Goal: Transaction & Acquisition: Purchase product/service

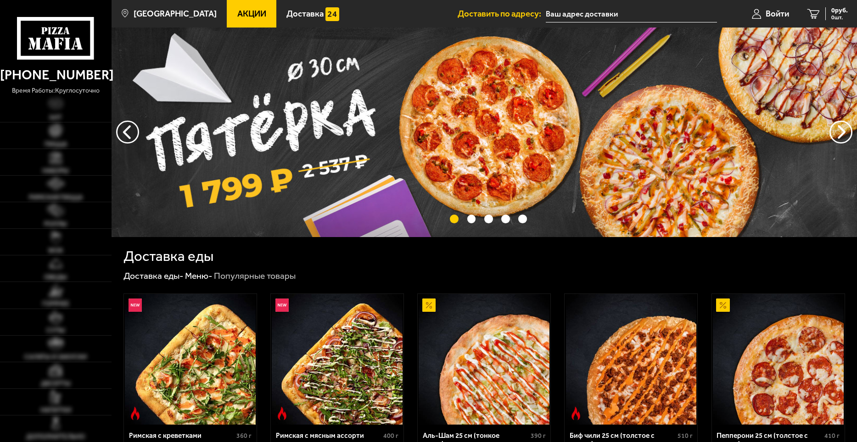
type input "[STREET_ADDRESS]"
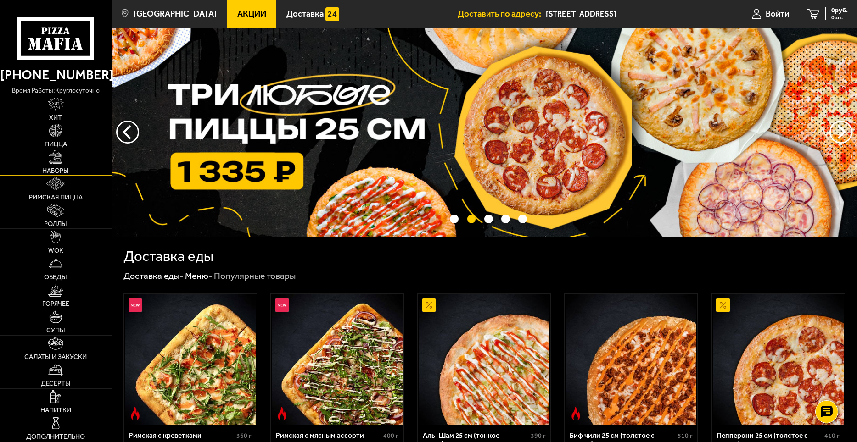
click at [71, 165] on link "Наборы" at bounding box center [55, 162] width 111 height 26
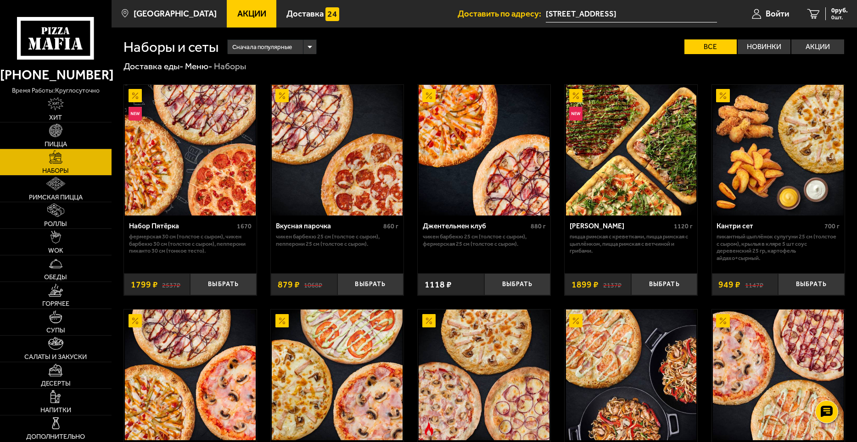
click at [237, 12] on span "Акции" at bounding box center [251, 14] width 29 height 9
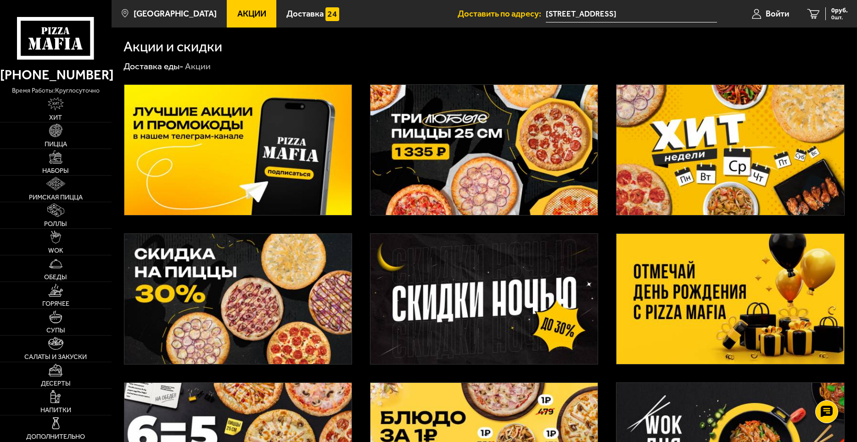
click at [724, 148] on img at bounding box center [729, 150] width 227 height 130
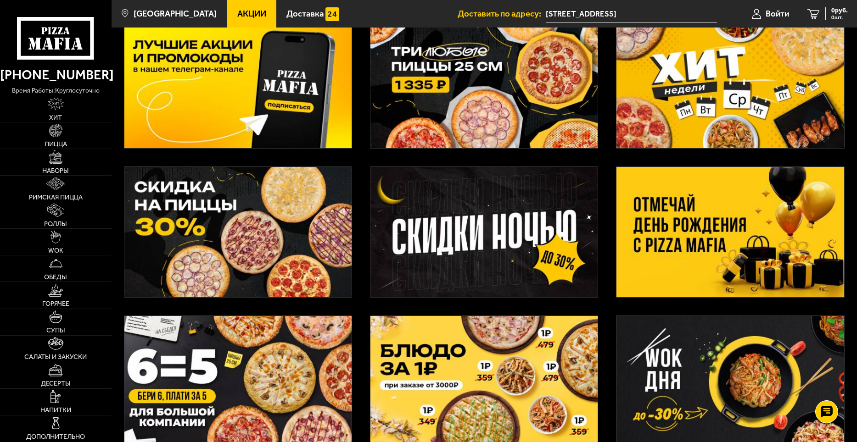
scroll to position [92, 0]
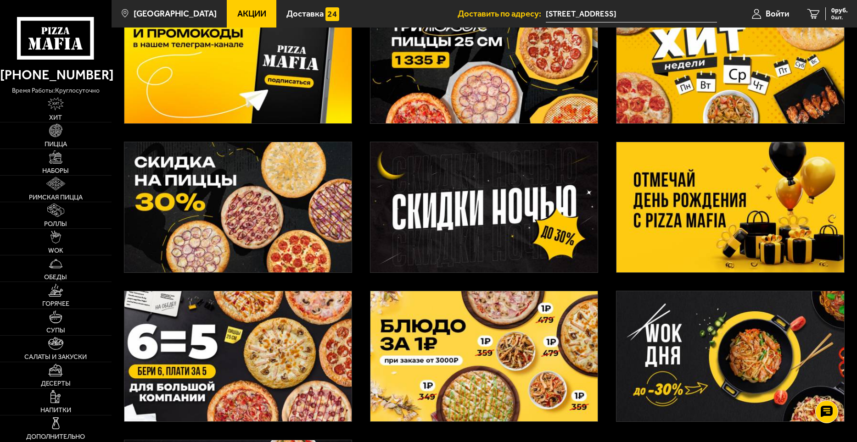
click at [284, 209] on img at bounding box center [237, 207] width 227 height 130
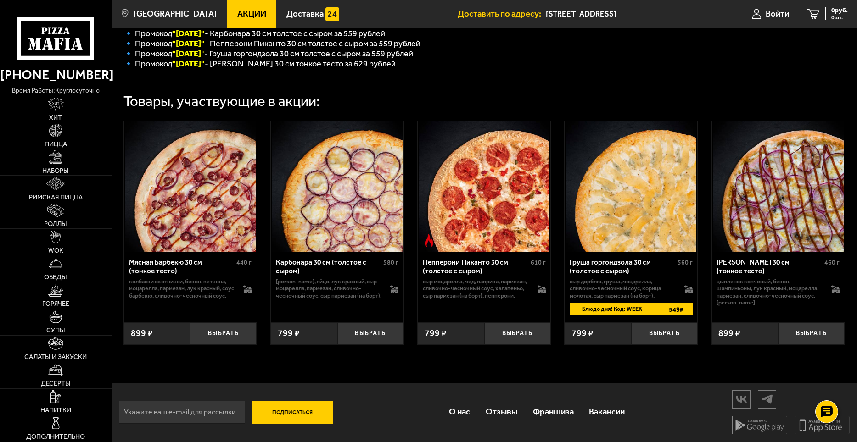
scroll to position [163, 0]
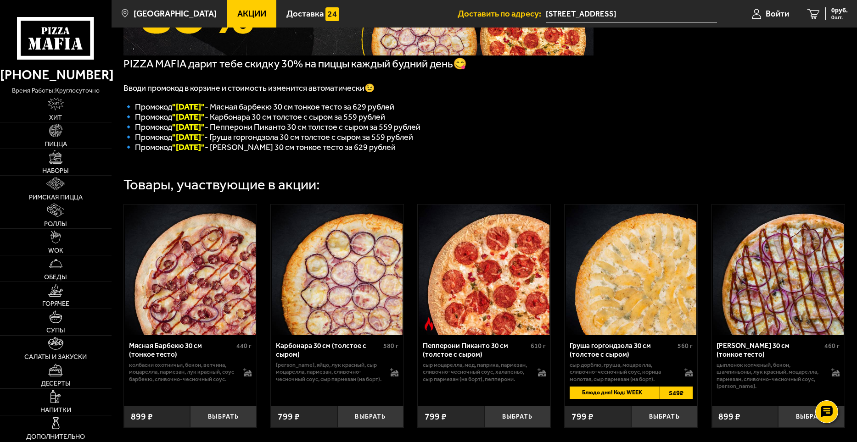
click at [203, 111] on font ""Понедельник"" at bounding box center [188, 107] width 33 height 10
copy font "Понедельник"
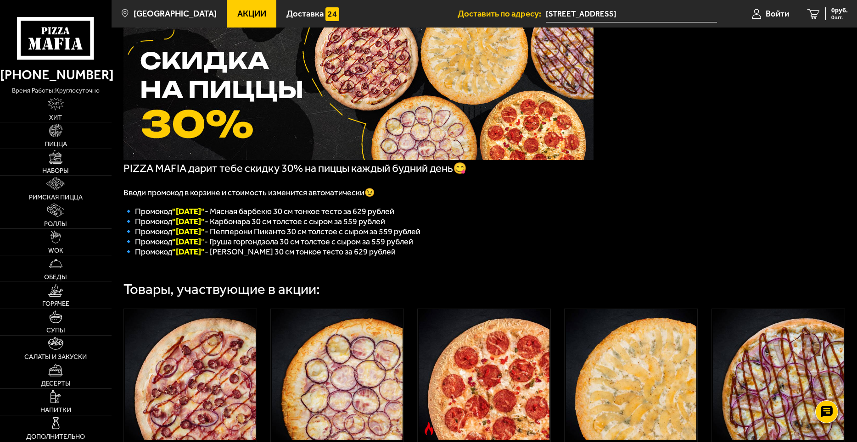
scroll to position [0, 0]
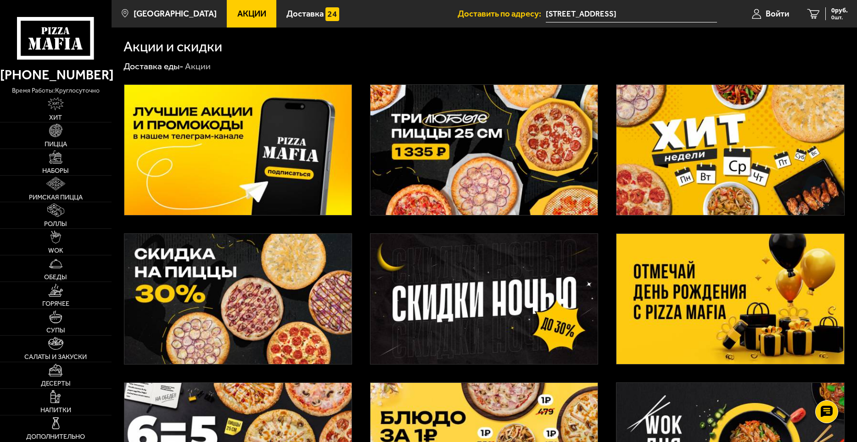
click at [487, 180] on img at bounding box center [483, 150] width 227 height 130
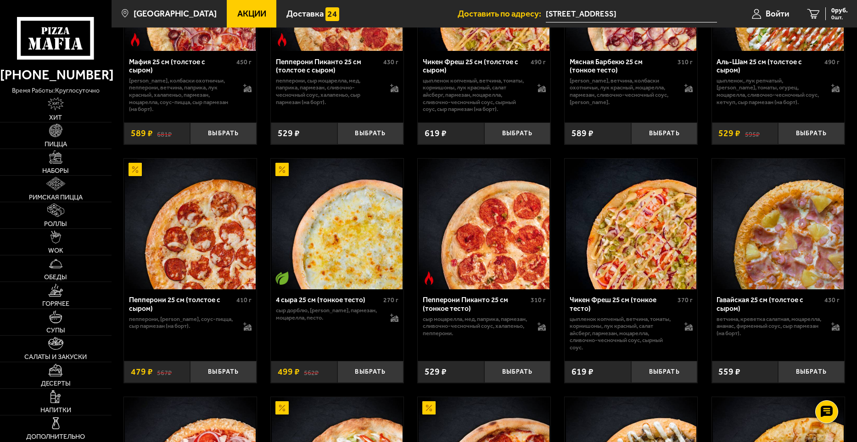
scroll to position [459, 0]
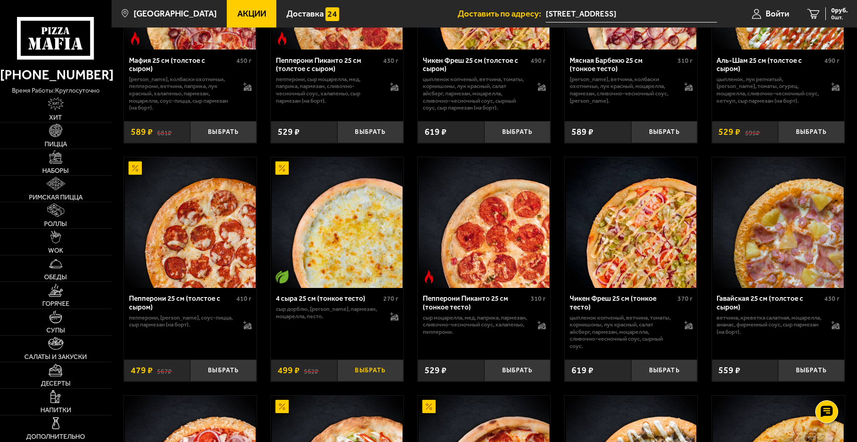
click at [368, 374] on button "Выбрать" at bounding box center [370, 371] width 67 height 22
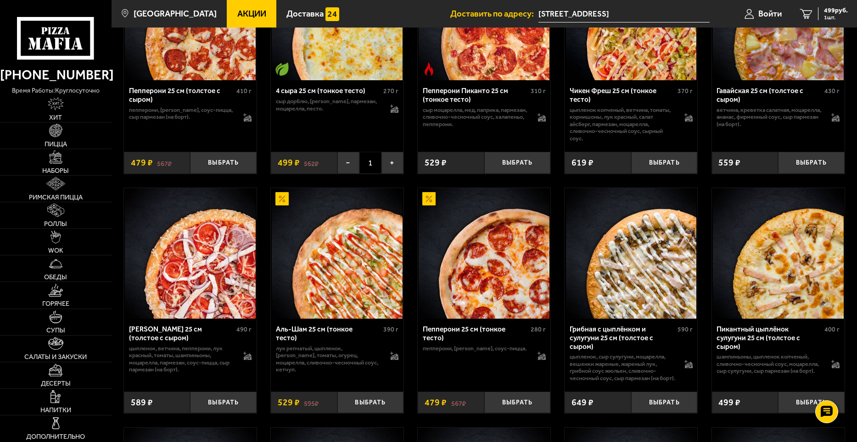
scroll to position [688, 0]
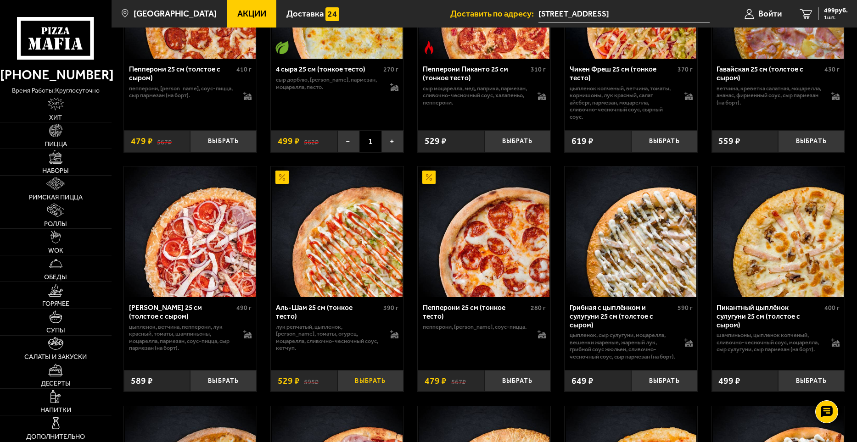
click at [368, 390] on button "Выбрать" at bounding box center [370, 381] width 67 height 22
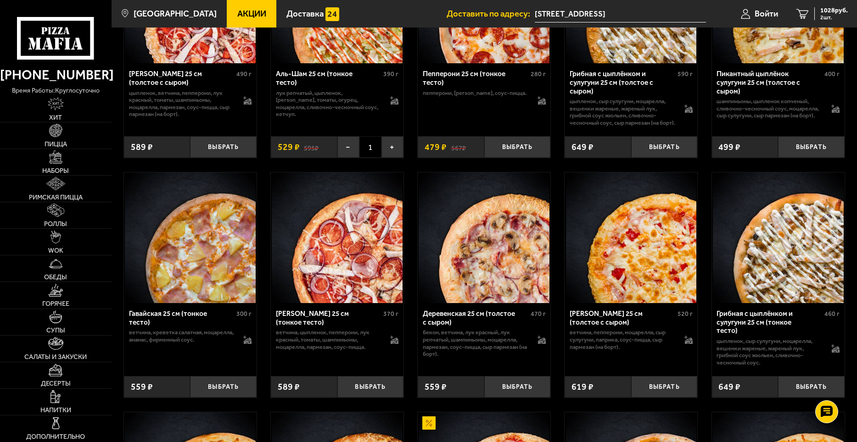
scroll to position [964, 0]
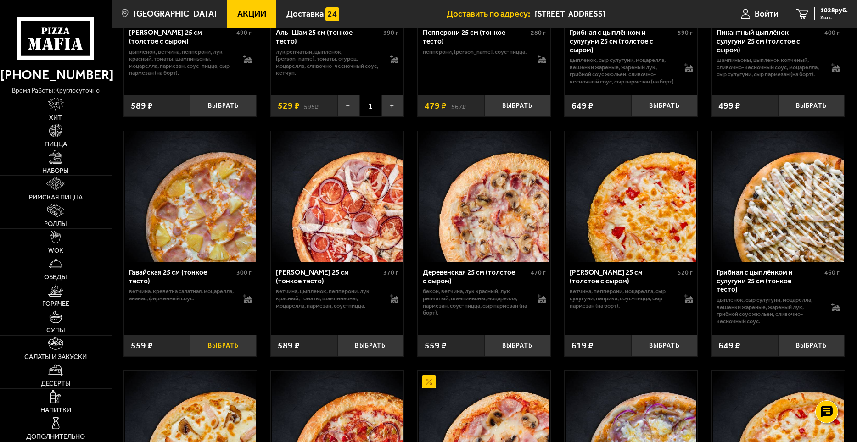
click at [223, 346] on button "Выбрать" at bounding box center [223, 346] width 67 height 22
click at [803, 13] on icon "3" at bounding box center [802, 14] width 12 height 10
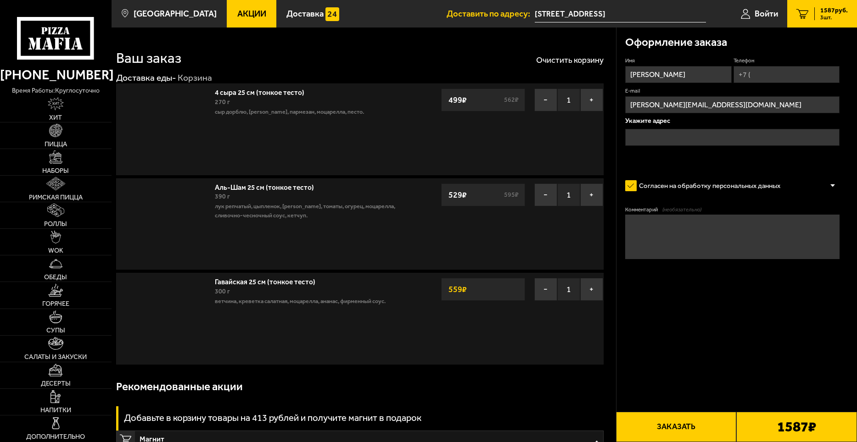
type input "[STREET_ADDRESS]"
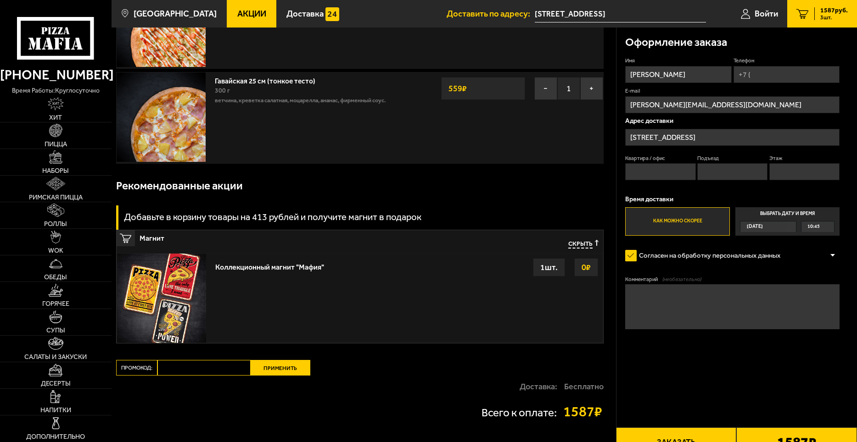
scroll to position [229, 0]
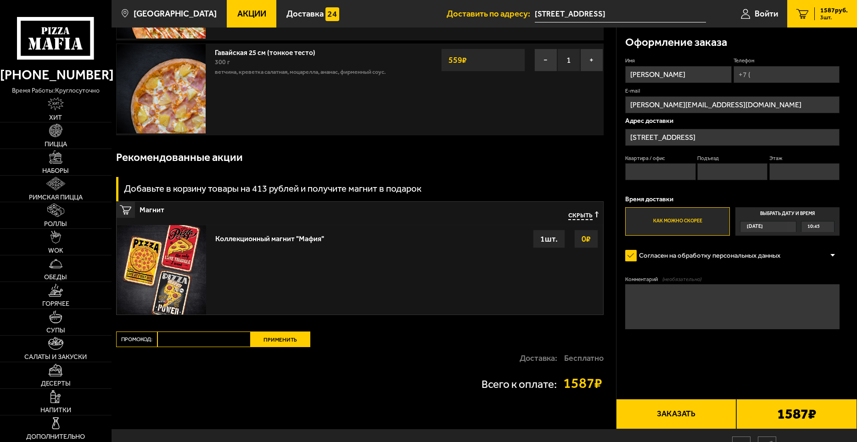
drag, startPoint x: 203, startPoint y: 334, endPoint x: 199, endPoint y: 338, distance: 6.2
click at [202, 335] on input "Промокод:" at bounding box center [203, 340] width 93 height 16
paste input "Понедельник"
type input "Понедельник"
click at [268, 345] on button "Применить" at bounding box center [281, 340] width 60 height 16
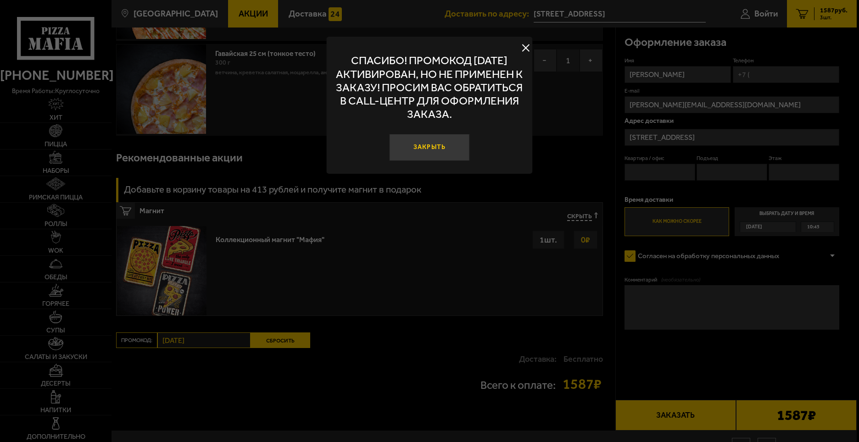
click at [431, 139] on button "Закрыть" at bounding box center [429, 147] width 81 height 27
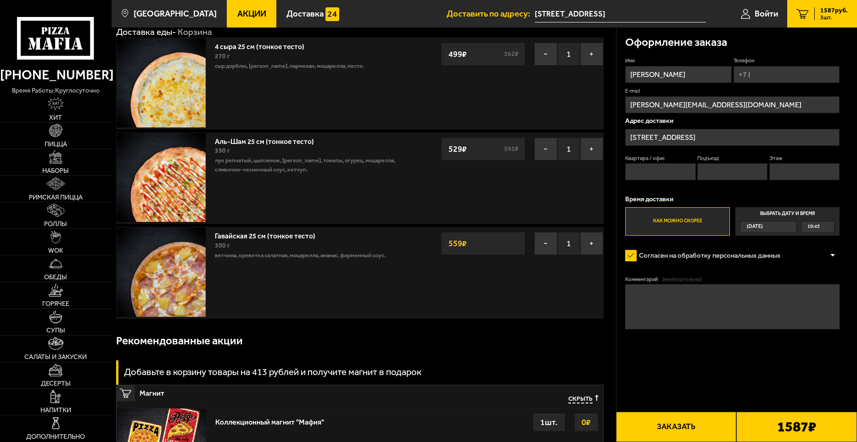
scroll to position [0, 0]
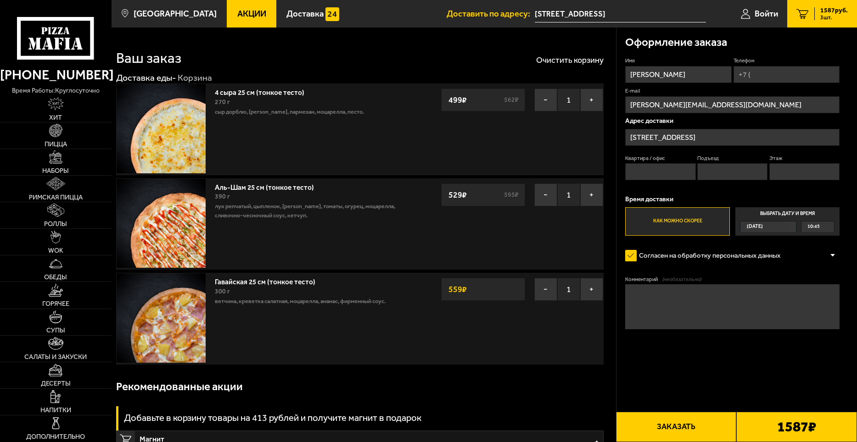
click at [243, 15] on span "Акции" at bounding box center [251, 14] width 29 height 9
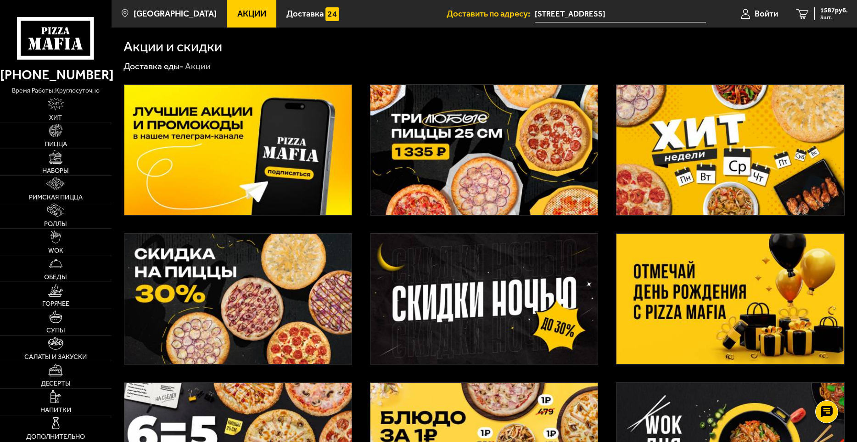
click at [469, 148] on img at bounding box center [483, 150] width 227 height 130
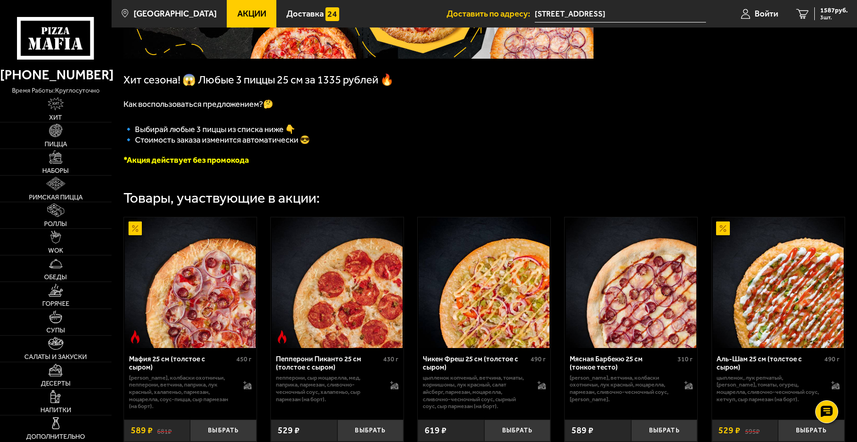
scroll to position [138, 0]
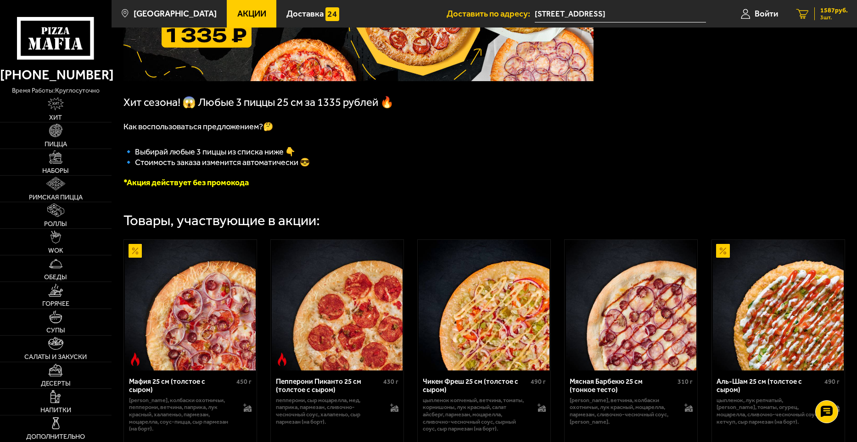
click at [819, 15] on div "1587 руб. 3 шт." at bounding box center [830, 13] width 33 height 13
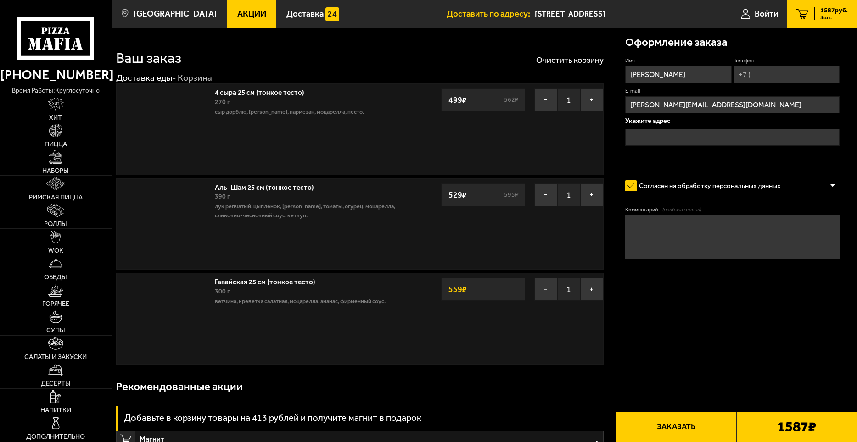
type input "[STREET_ADDRESS]"
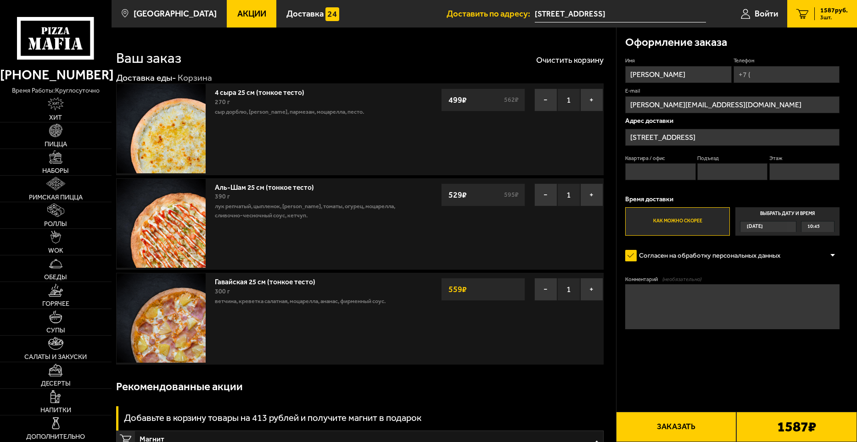
click at [686, 427] on button "Заказать" at bounding box center [676, 427] width 121 height 30
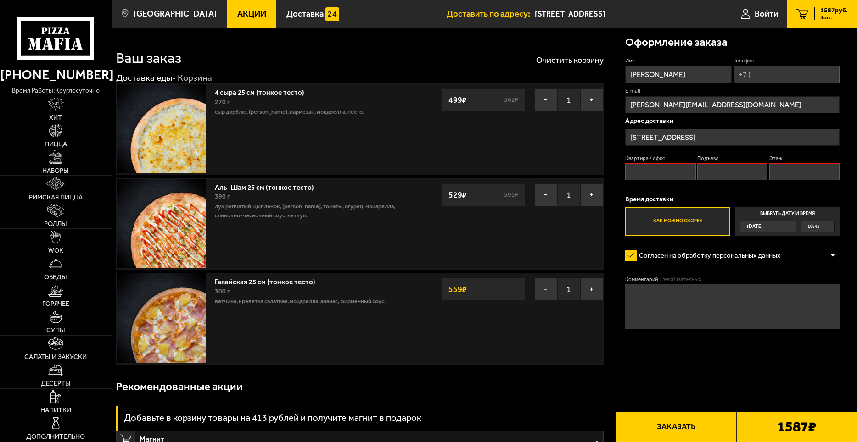
click at [652, 170] on input "Квартира / офис" at bounding box center [660, 171] width 70 height 17
type input "4"
click at [723, 173] on input "Подъезд" at bounding box center [732, 171] width 70 height 17
type input "1"
click at [791, 166] on input "Этаж" at bounding box center [804, 171] width 70 height 17
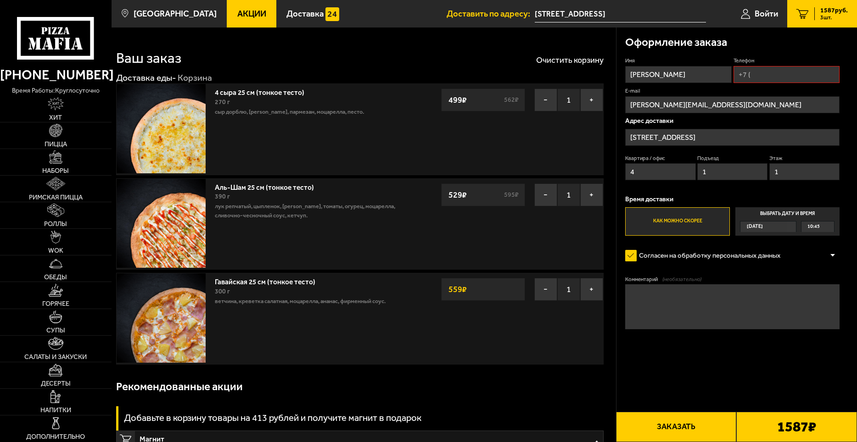
type input "1"
click at [819, 225] on span "10:45" at bounding box center [813, 227] width 12 height 10
click at [0, 0] on input "Выбрать дату и время Сегодня 10:45" at bounding box center [0, 0] width 0 height 0
click at [696, 217] on label "Как можно скорее" at bounding box center [677, 221] width 105 height 28
click at [0, 0] on input "Как можно скорее" at bounding box center [0, 0] width 0 height 0
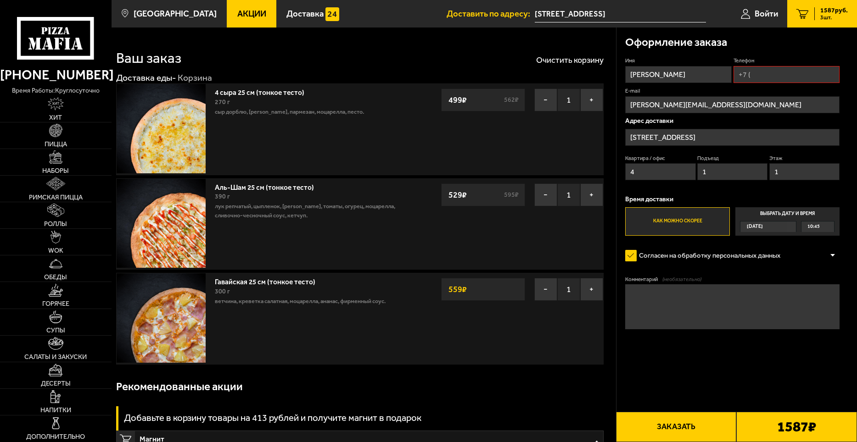
click at [822, 226] on div "10:45" at bounding box center [817, 227] width 33 height 10
click at [0, 0] on input "Выбрать дату и время Сегодня 10:45" at bounding box center [0, 0] width 0 height 0
click at [830, 227] on div "10:45" at bounding box center [817, 227] width 33 height 10
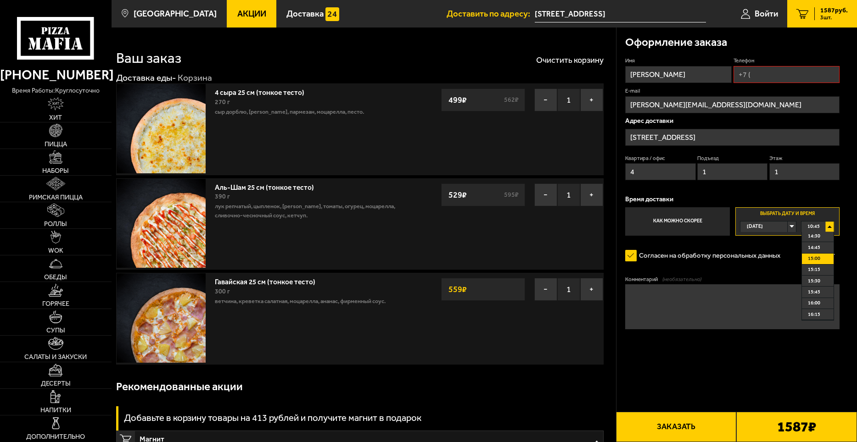
scroll to position [184, 0]
click at [819, 245] on span "15:00" at bounding box center [814, 243] width 12 height 10
click at [787, 74] on input "Телефон" at bounding box center [786, 74] width 106 height 17
type input "[PHONE_NUMBER]"
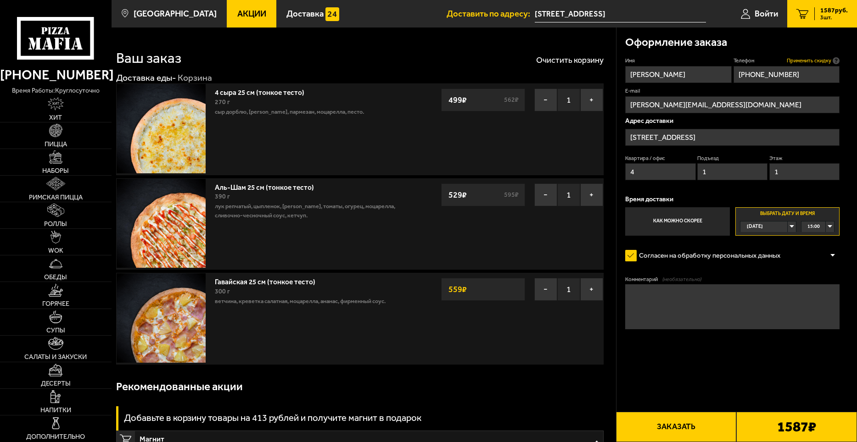
click at [819, 60] on span "Применить скидку" at bounding box center [808, 60] width 45 height 7
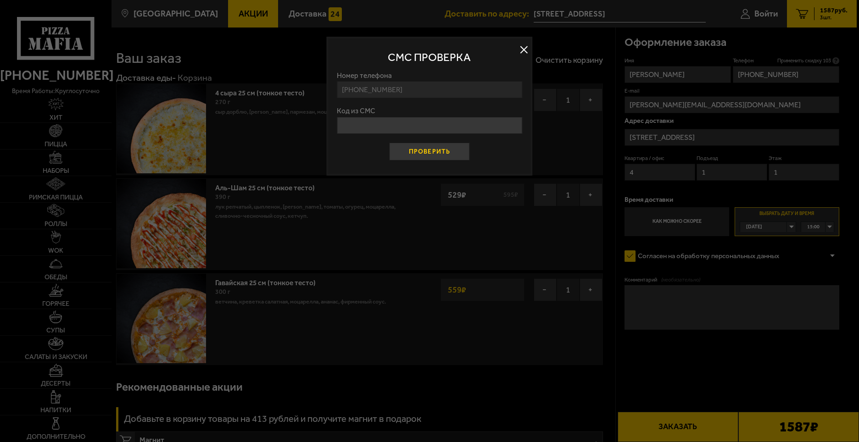
click at [447, 150] on button "Проверить" at bounding box center [429, 152] width 81 height 18
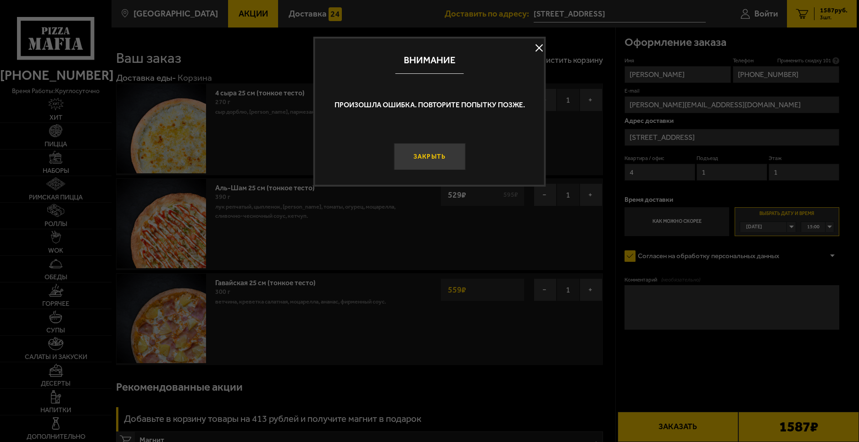
click at [442, 152] on button "Закрыть" at bounding box center [430, 156] width 72 height 27
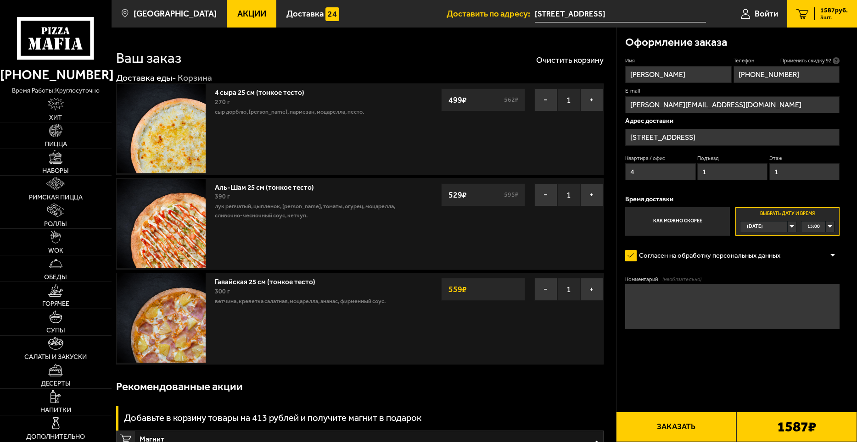
click at [812, 59] on span "Применить скидку 92" at bounding box center [805, 60] width 51 height 7
click at [675, 428] on button "Заказать" at bounding box center [676, 427] width 121 height 30
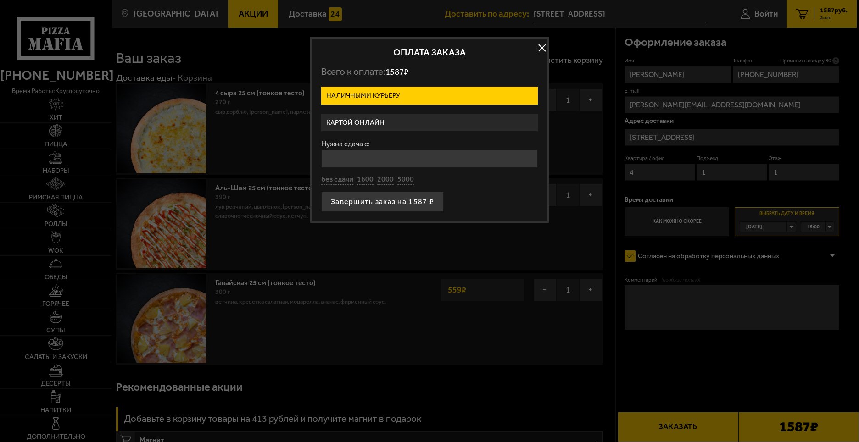
click at [546, 49] on button "button" at bounding box center [542, 48] width 14 height 14
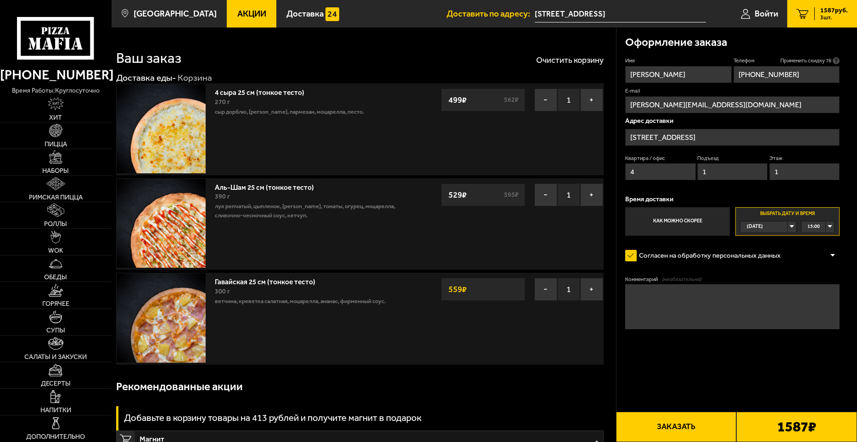
click at [245, 4] on link "Акции" at bounding box center [252, 14] width 50 height 28
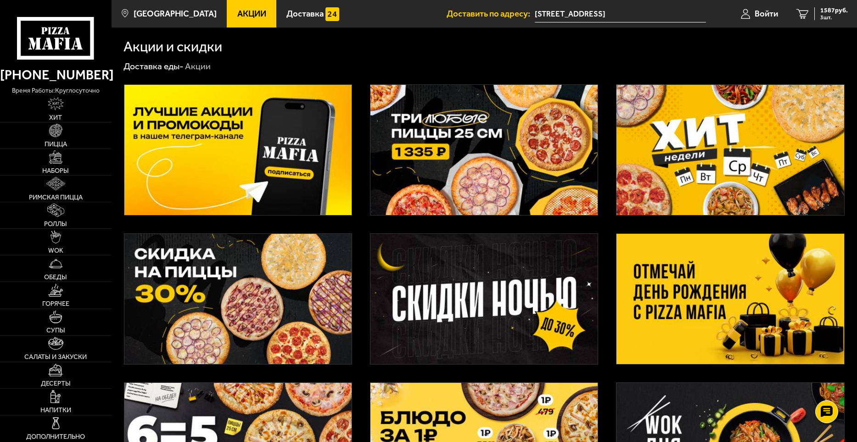
click at [572, 132] on img at bounding box center [483, 150] width 227 height 130
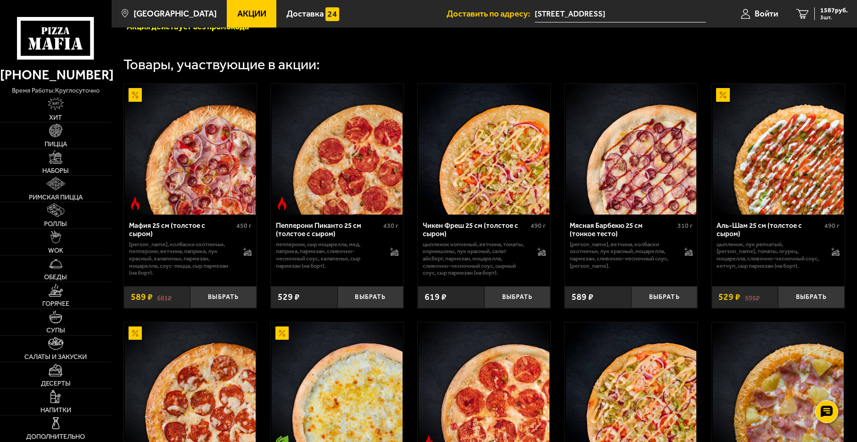
scroll to position [184, 0]
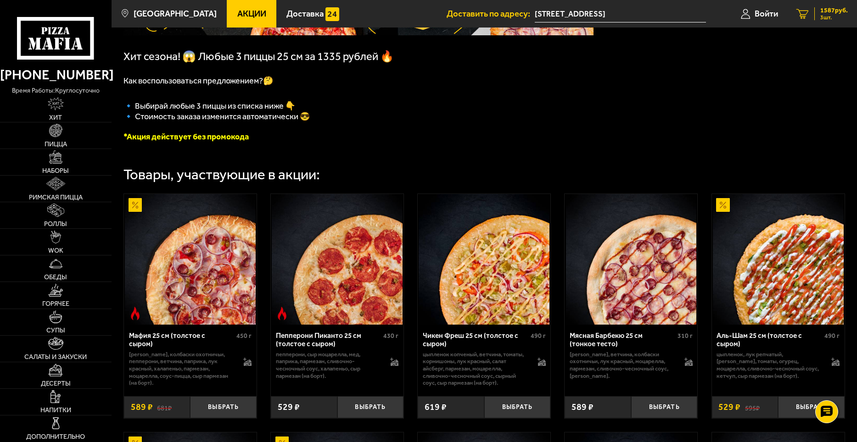
click at [830, 10] on span "1587 руб." at bounding box center [834, 10] width 28 height 6
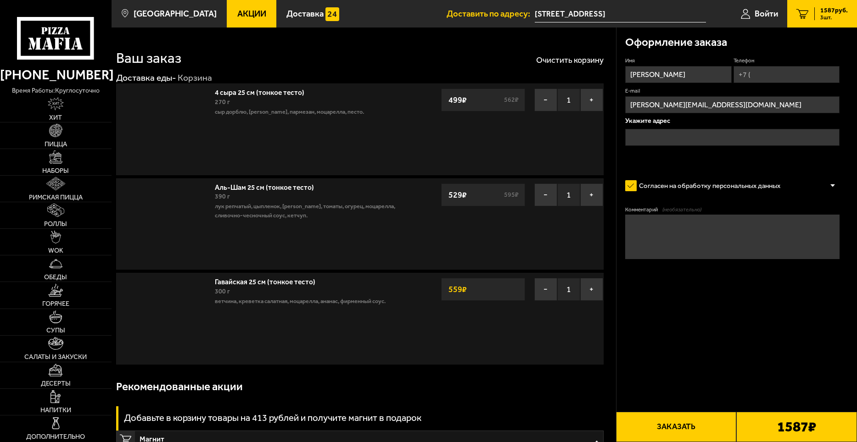
type input "[STREET_ADDRESS]"
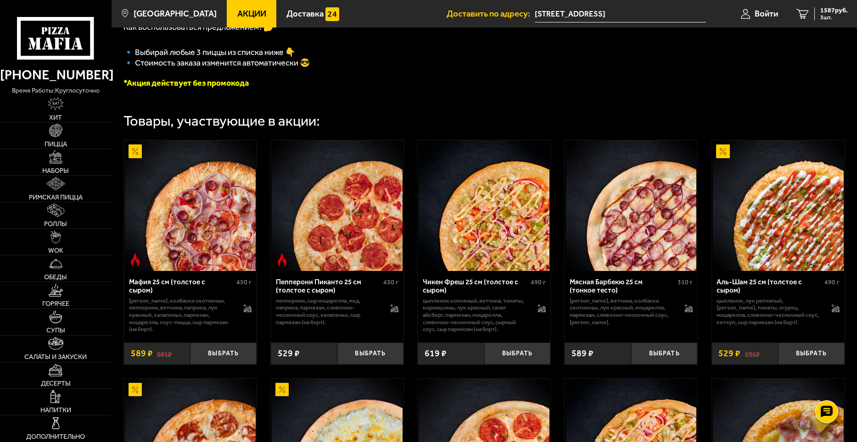
scroll to position [230, 0]
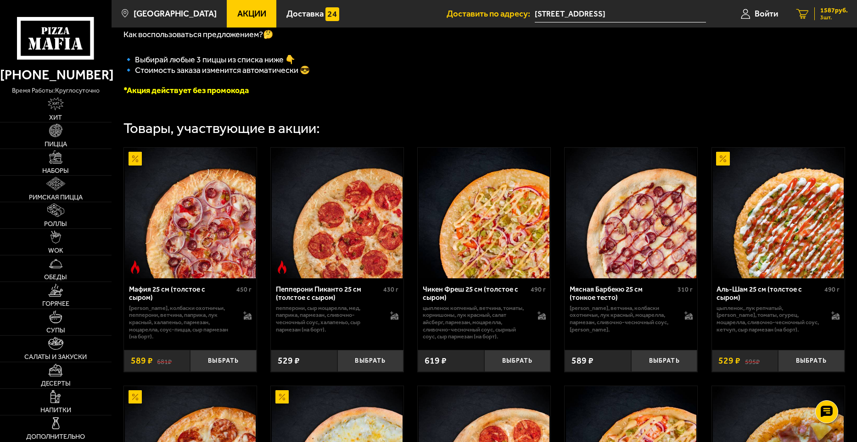
click at [825, 9] on span "1587 руб." at bounding box center [834, 10] width 28 height 6
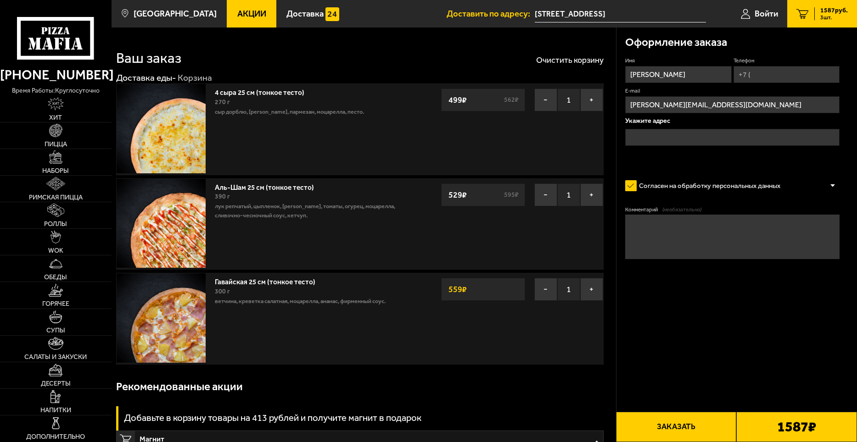
type input "[STREET_ADDRESS]"
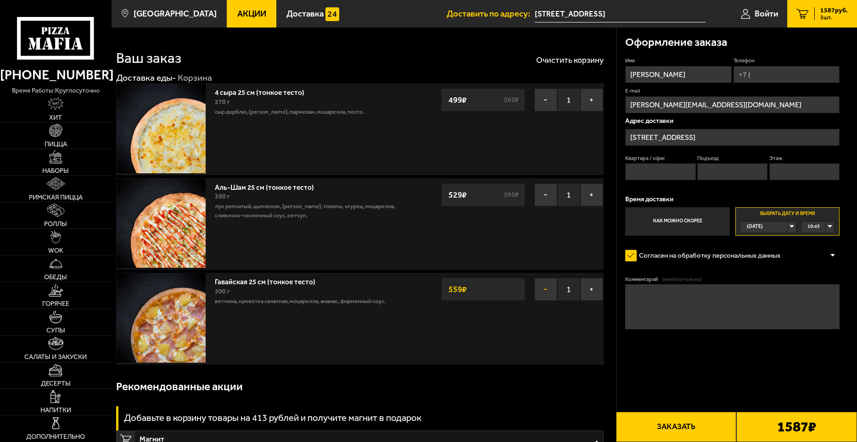
click at [545, 288] on button "−" at bounding box center [545, 289] width 23 height 23
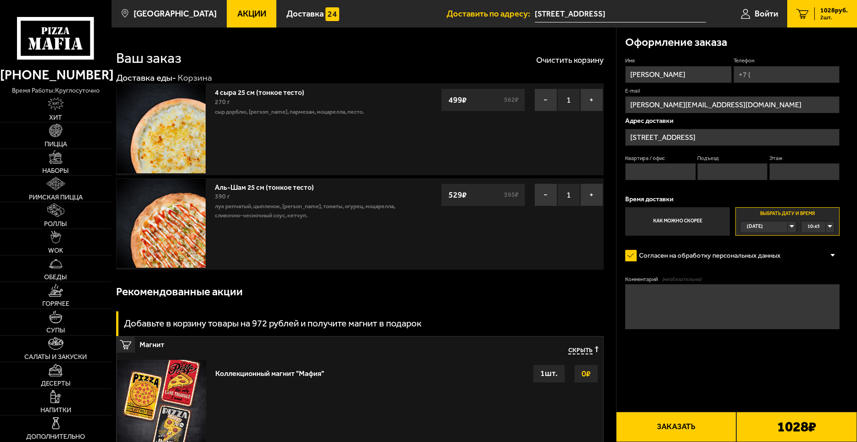
click at [241, 17] on span "Акции" at bounding box center [251, 14] width 29 height 9
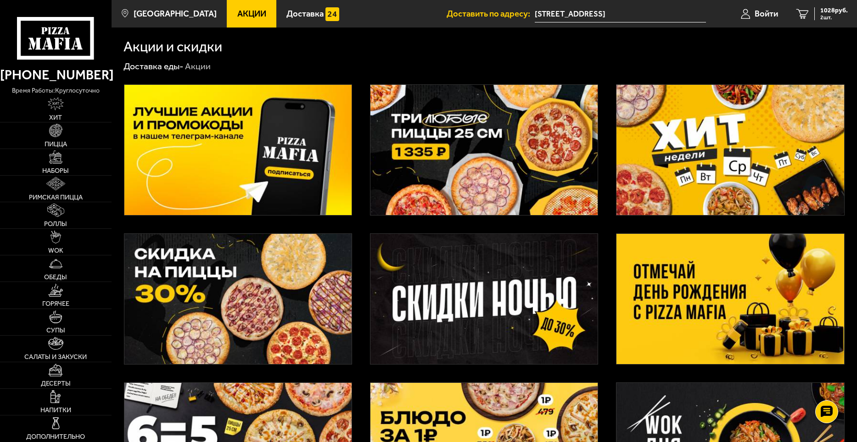
click at [496, 130] on img at bounding box center [483, 150] width 227 height 130
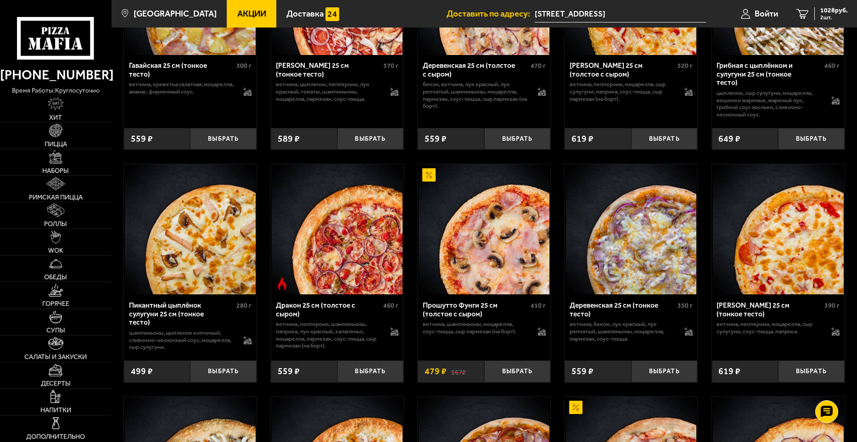
scroll to position [1193, 0]
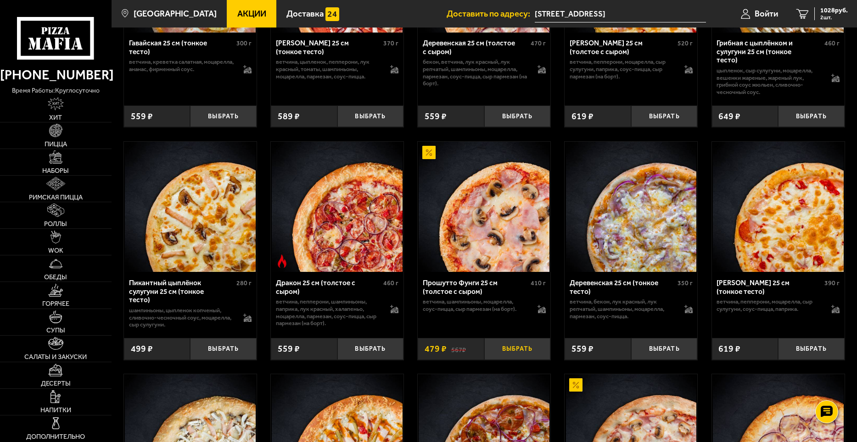
click at [519, 353] on button "Выбрать" at bounding box center [517, 349] width 67 height 22
click at [832, 3] on link "3 1507 руб. 3 шт." at bounding box center [822, 14] width 70 height 28
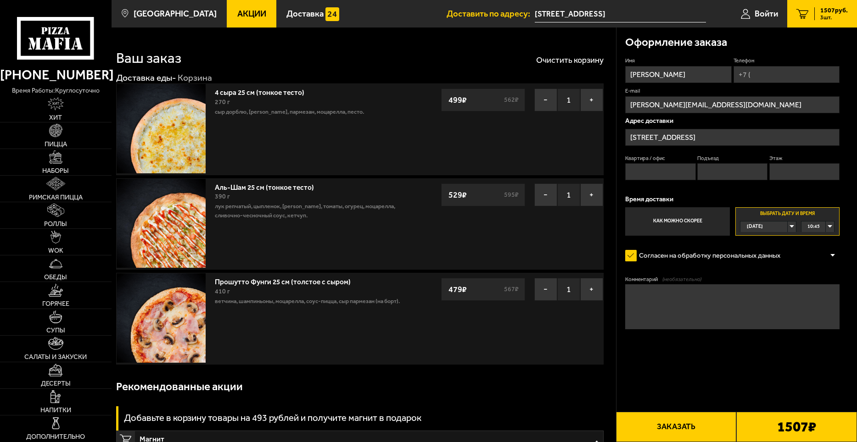
click at [780, 74] on input "Телефон" at bounding box center [786, 74] width 106 height 17
type input "[PHONE_NUMBER]"
click at [653, 172] on input "Квартира / офис" at bounding box center [660, 171] width 70 height 17
type input "4"
click at [720, 168] on input "Подъезд" at bounding box center [732, 171] width 70 height 17
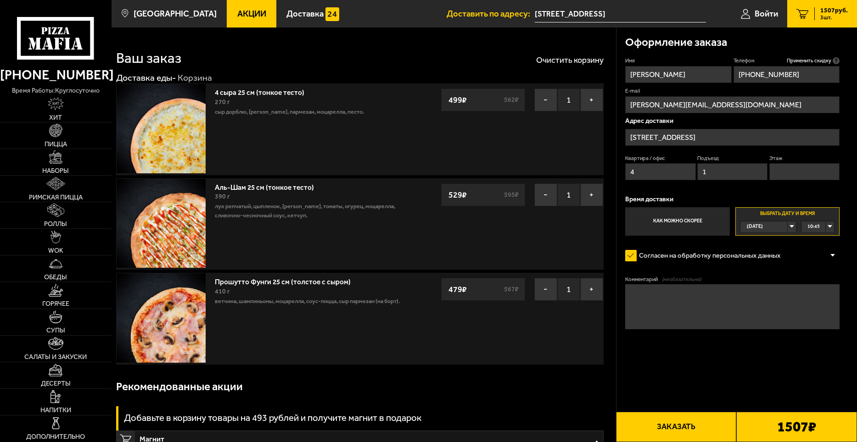
type input "1"
click at [792, 174] on input "Этаж" at bounding box center [804, 171] width 70 height 17
type input "1"
click at [830, 228] on div "10:45" at bounding box center [817, 227] width 33 height 10
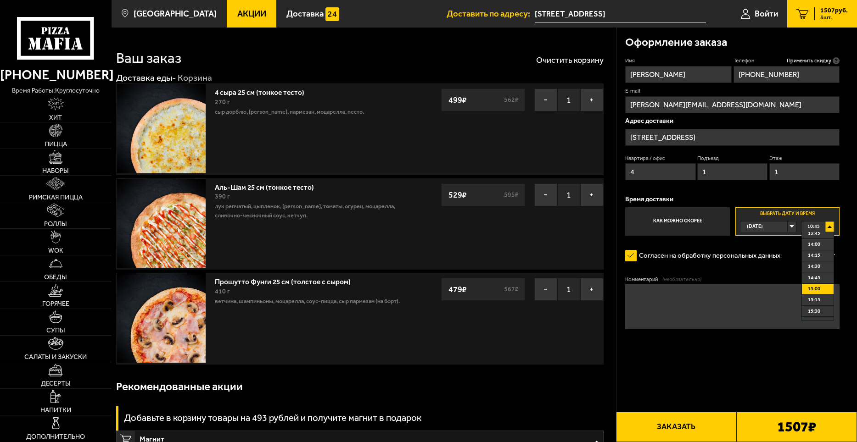
click at [824, 290] on li "15:00" at bounding box center [818, 289] width 32 height 11
click at [690, 418] on button "Заказать" at bounding box center [676, 427] width 121 height 30
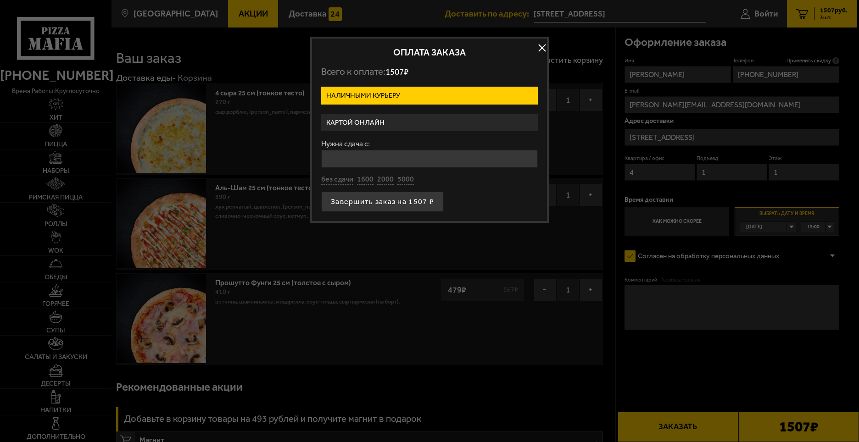
click at [421, 123] on label "Картой онлайн" at bounding box center [429, 123] width 217 height 18
click at [0, 0] on input "Картой онлайн" at bounding box center [0, 0] width 0 height 0
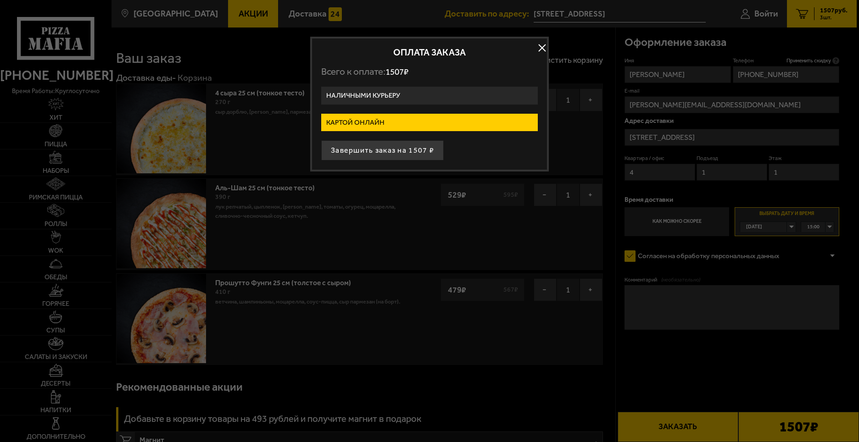
click at [546, 49] on button "button" at bounding box center [542, 48] width 14 height 14
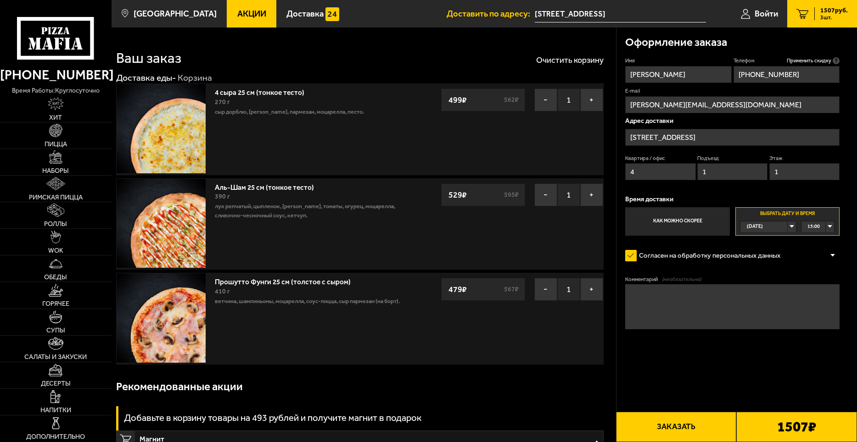
click at [237, 14] on span "Акции" at bounding box center [251, 14] width 29 height 9
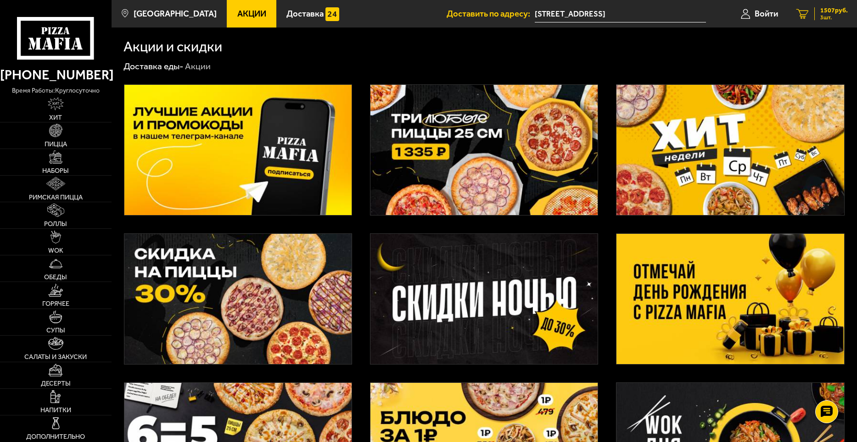
click at [820, 12] on span "1507 руб." at bounding box center [834, 10] width 28 height 6
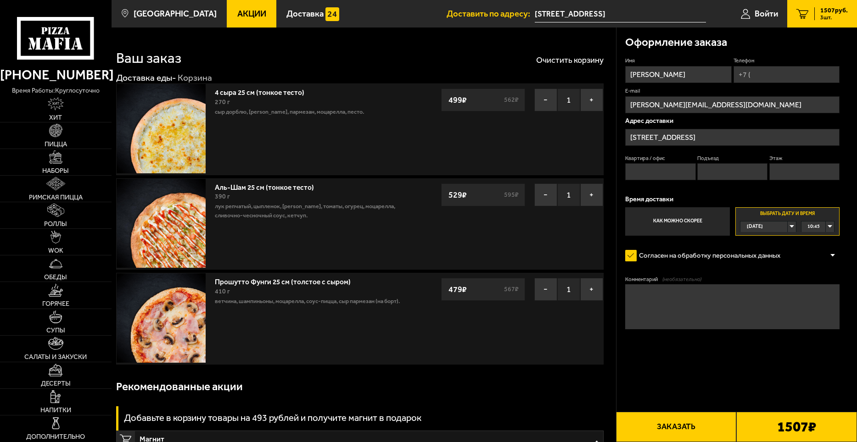
click at [234, 8] on link "Акции" at bounding box center [252, 14] width 50 height 28
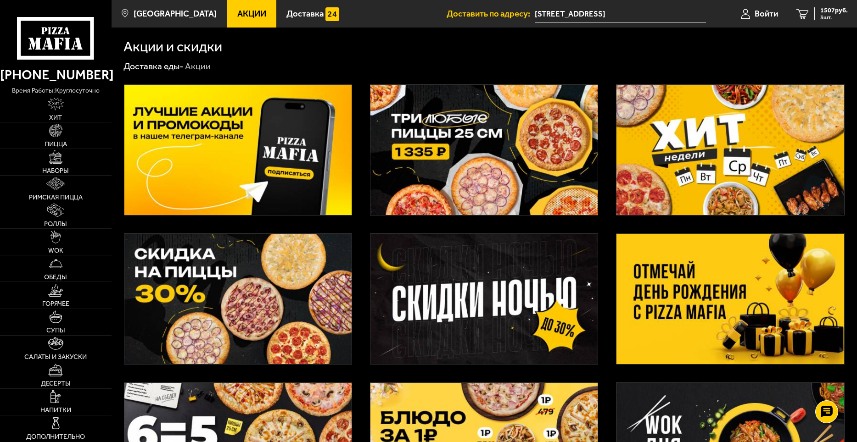
click at [480, 142] on img at bounding box center [483, 150] width 227 height 130
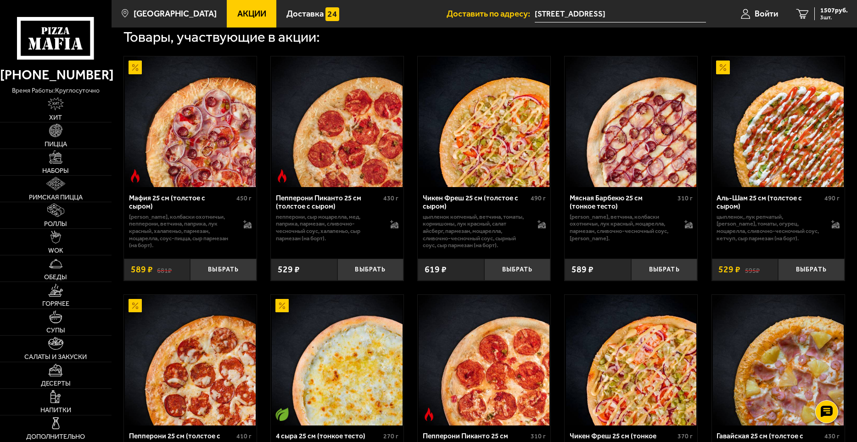
scroll to position [46, 0]
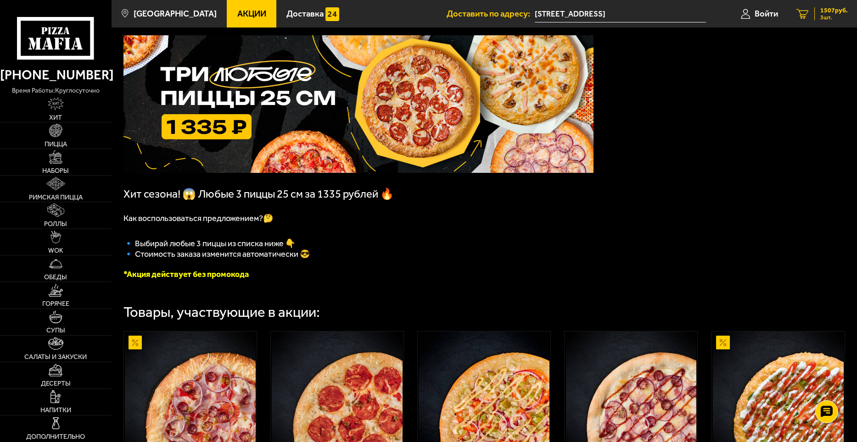
click at [819, 11] on div "1507 руб. 3 шт." at bounding box center [830, 13] width 33 height 13
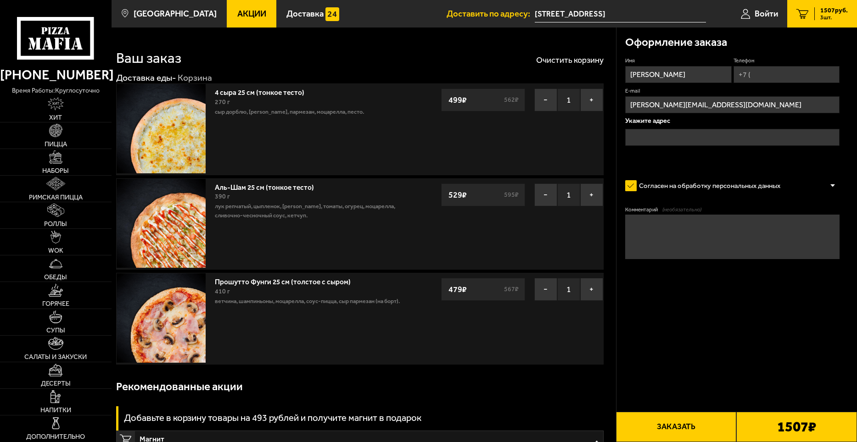
type input "[STREET_ADDRESS]"
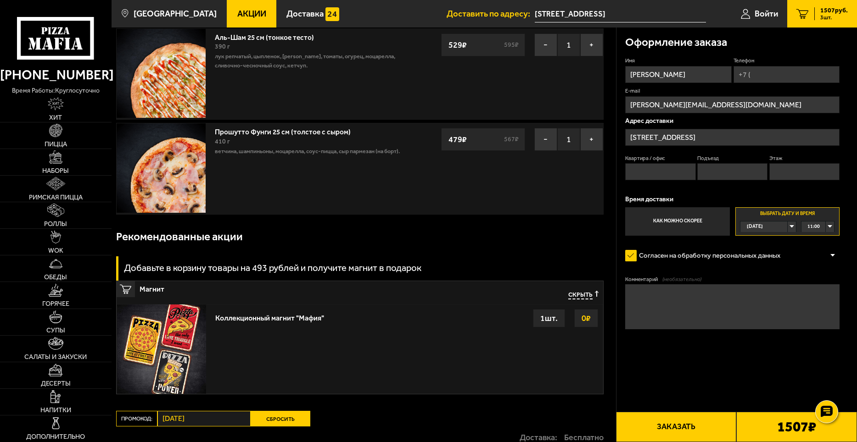
scroll to position [184, 0]
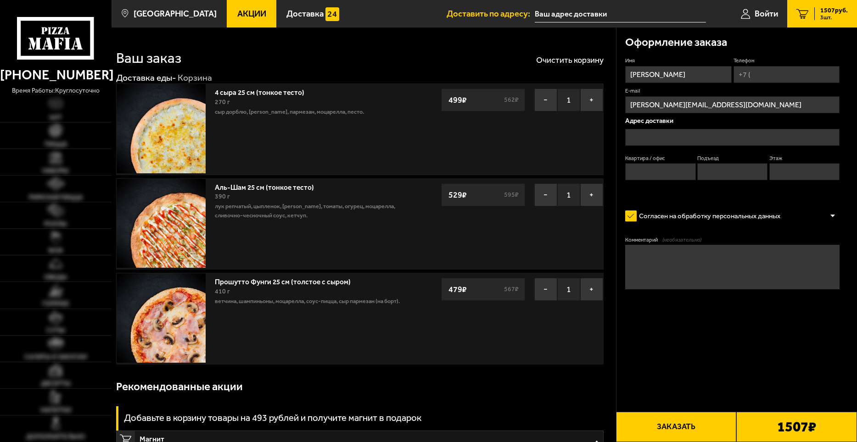
type input "[STREET_ADDRESS]"
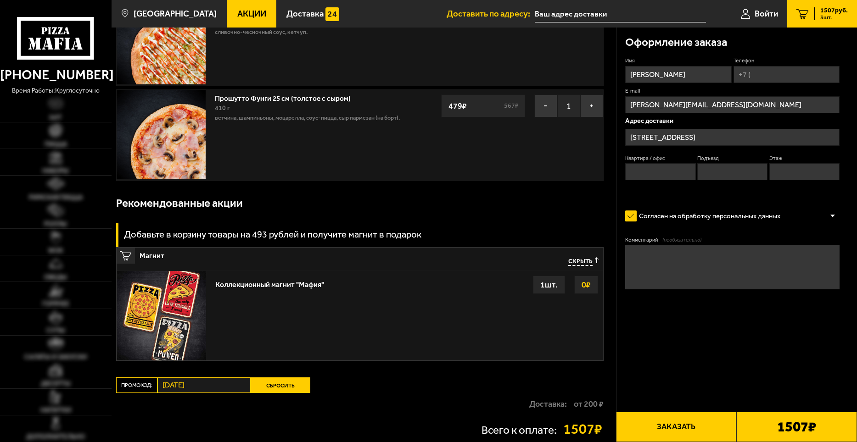
type input "[STREET_ADDRESS]"
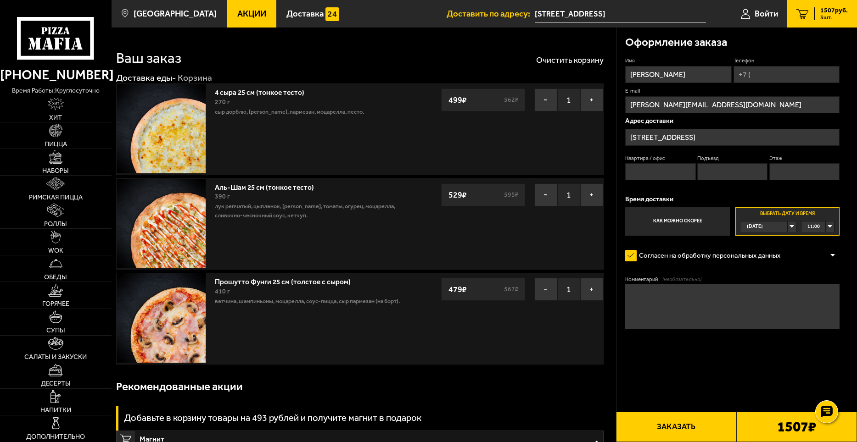
click at [235, 8] on link "Акции" at bounding box center [252, 14] width 50 height 28
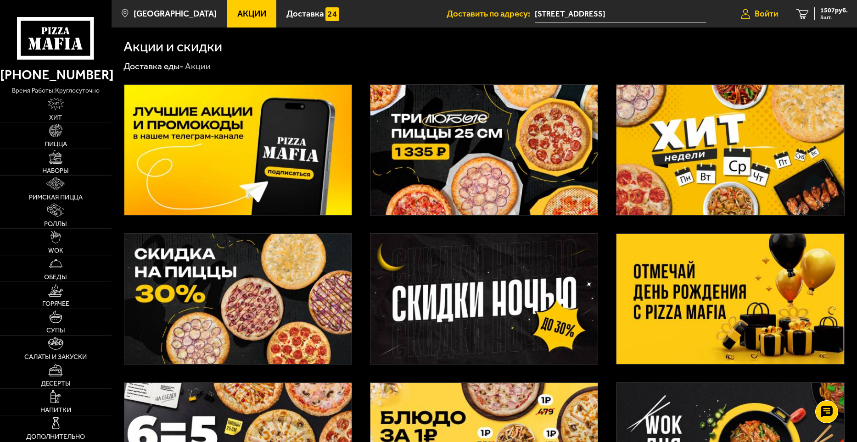
click at [760, 11] on span "Войти" at bounding box center [765, 14] width 23 height 9
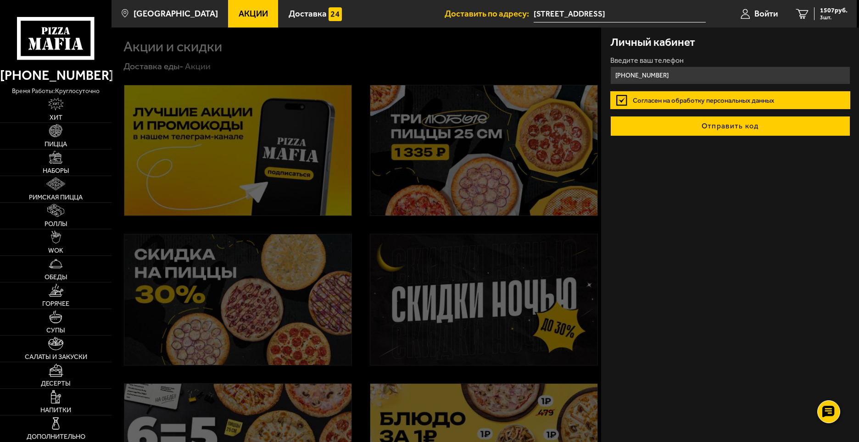
type input "[PHONE_NUMBER]"
click at [725, 128] on button "Отправить код" at bounding box center [730, 126] width 240 height 20
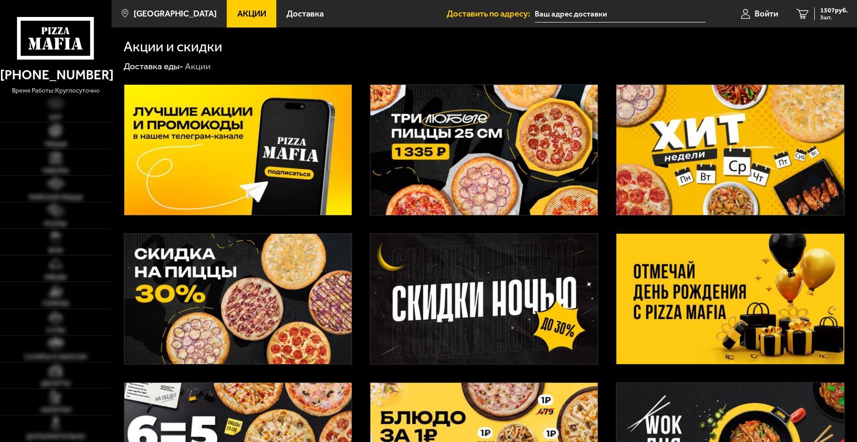
type input "[STREET_ADDRESS]"
click at [758, 11] on span "Войти" at bounding box center [765, 14] width 23 height 9
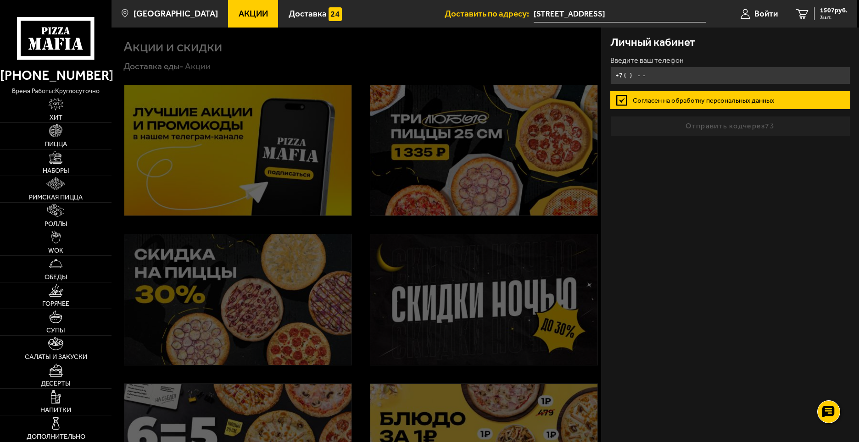
click at [669, 73] on input "+7 ( ) - -" at bounding box center [730, 76] width 240 height 18
type input "[PHONE_NUMBER]"
click at [728, 97] on label "Согласен на обработку персональных данных" at bounding box center [730, 100] width 240 height 18
click at [0, 0] on input "Согласен на обработку персональных данных" at bounding box center [0, 0] width 0 height 0
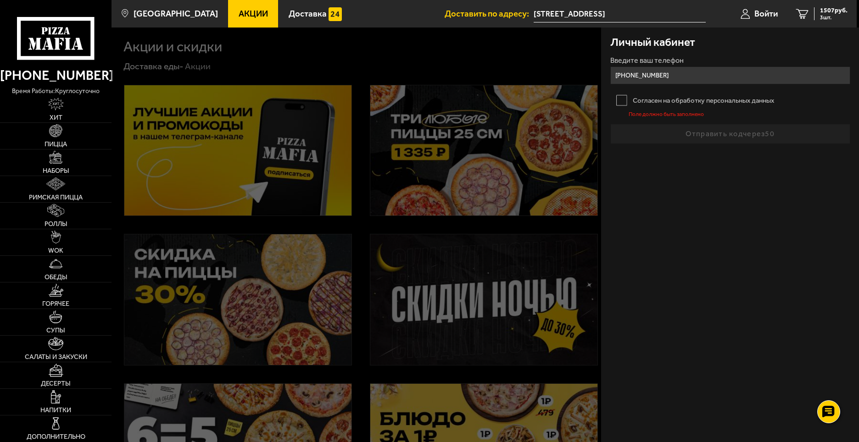
click at [620, 101] on label "Согласен на обработку персональных данных" at bounding box center [730, 100] width 240 height 18
click at [0, 0] on input "Согласен на обработку персональных данных" at bounding box center [0, 0] width 0 height 0
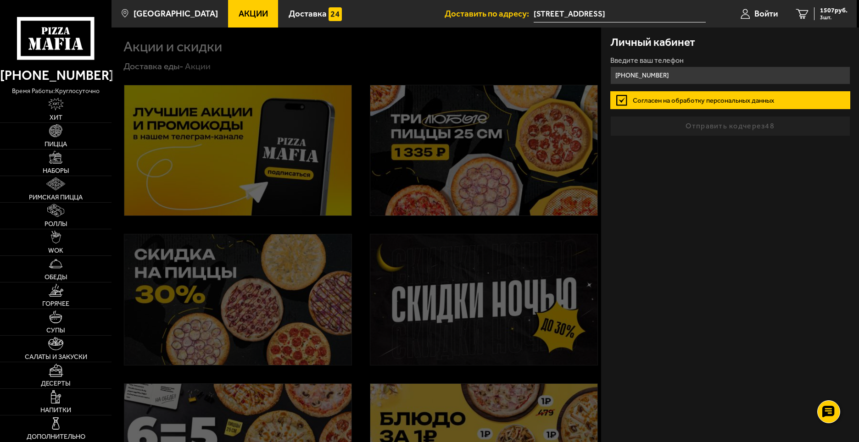
click at [733, 129] on form "Введите ваш телефон +7 (921) 944-37-56 Согласен на обработку персональных данны…" at bounding box center [730, 96] width 240 height 79
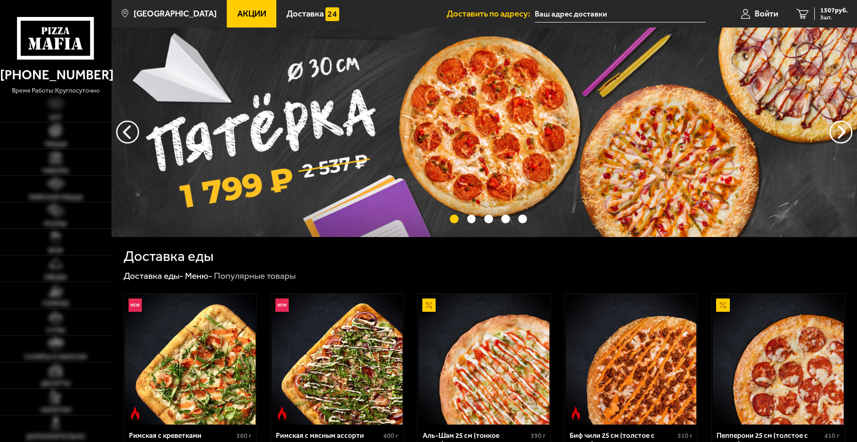
type input "[STREET_ADDRESS]"
click at [836, 9] on span "1507 руб." at bounding box center [834, 10] width 28 height 6
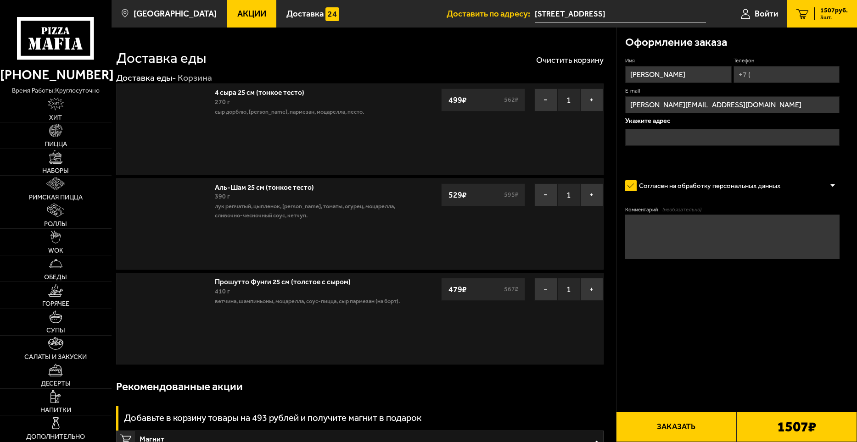
type input "[STREET_ADDRESS]"
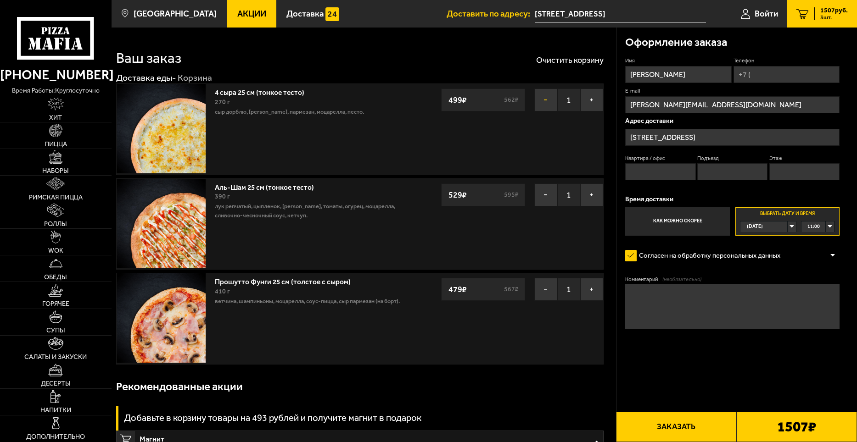
click at [544, 105] on button "−" at bounding box center [545, 100] width 23 height 23
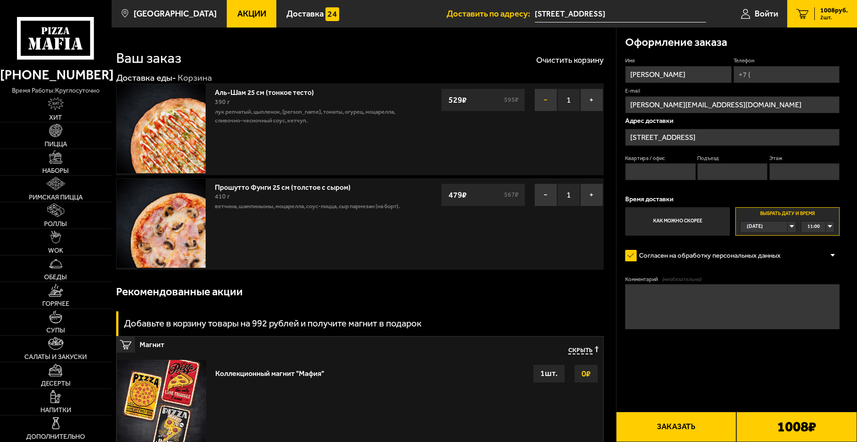
click at [542, 103] on button "−" at bounding box center [545, 100] width 23 height 23
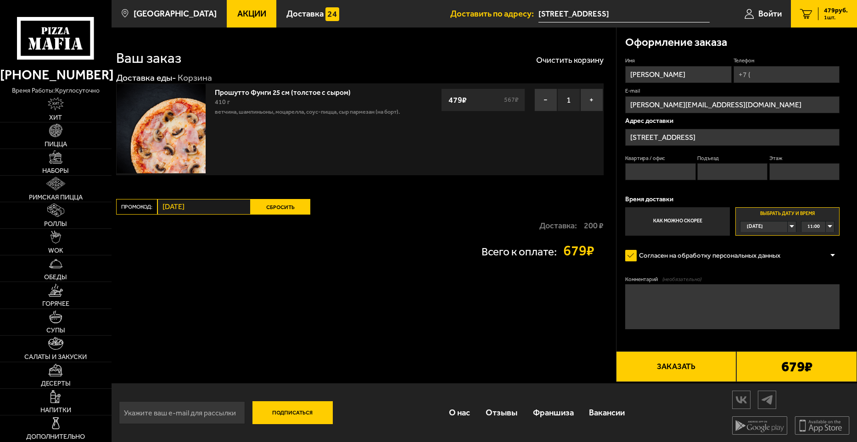
click at [542, 103] on button "−" at bounding box center [545, 100] width 23 height 23
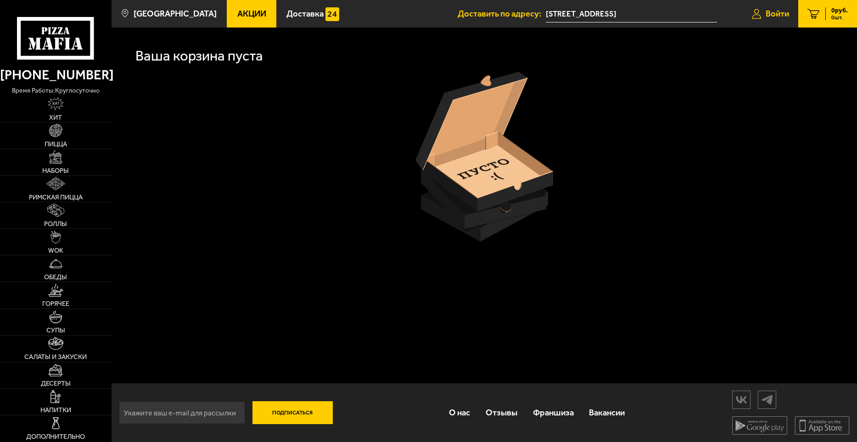
click at [774, 8] on link "Войти" at bounding box center [770, 14] width 56 height 28
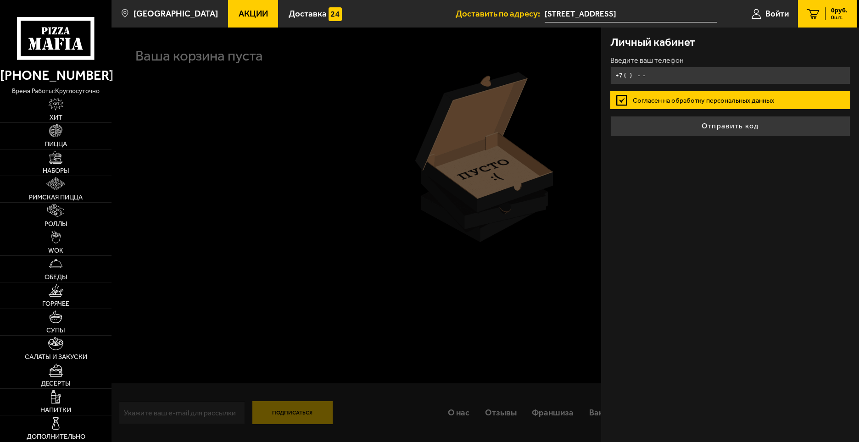
click at [633, 76] on input "+7 ( ) - -" at bounding box center [730, 76] width 240 height 18
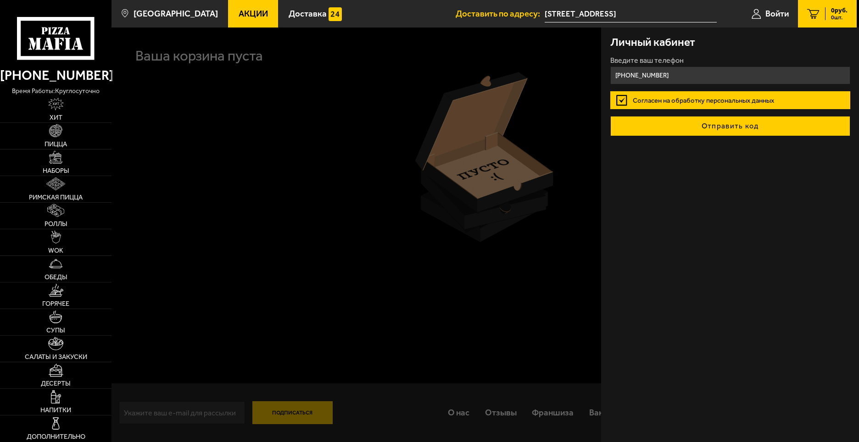
type input "[PHONE_NUMBER]"
click at [741, 128] on button "Отправить код" at bounding box center [730, 126] width 240 height 20
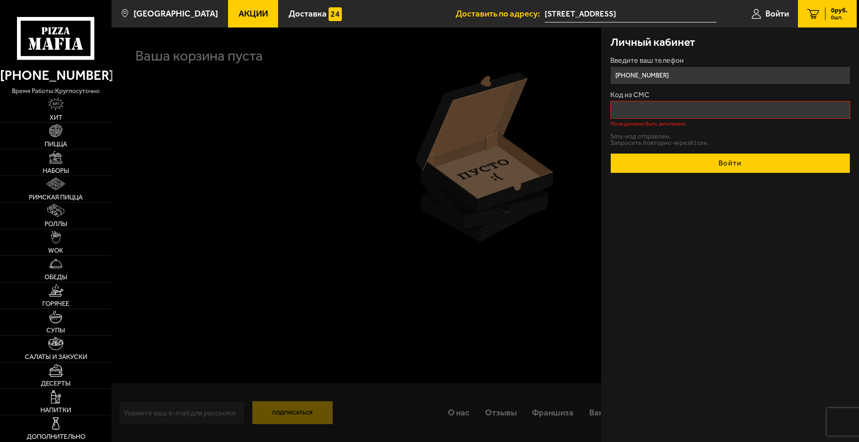
click at [728, 158] on button "Войти" at bounding box center [730, 163] width 240 height 20
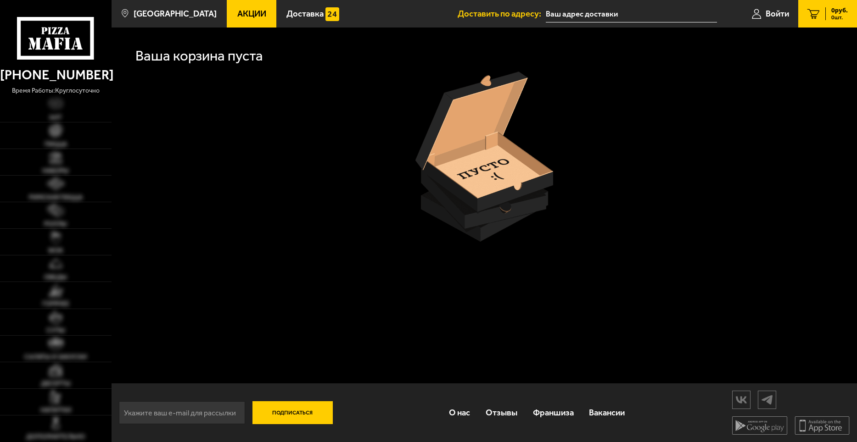
type input "[STREET_ADDRESS]"
click at [780, 8] on link "Войти" at bounding box center [770, 14] width 56 height 28
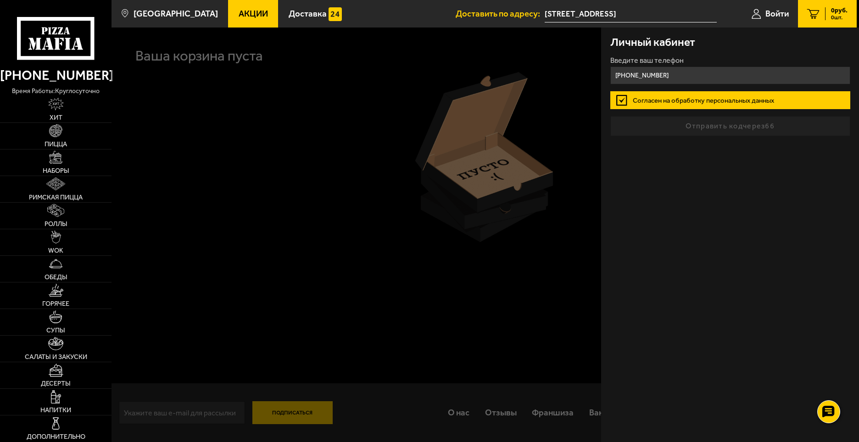
type input "[PHONE_NUMBER]"
click at [734, 124] on form "Введите ваш телефон +7 (921) 944-37-56 Согласен на обработку персональных данны…" at bounding box center [730, 96] width 240 height 79
click at [734, 124] on button "Отправить код" at bounding box center [730, 126] width 240 height 20
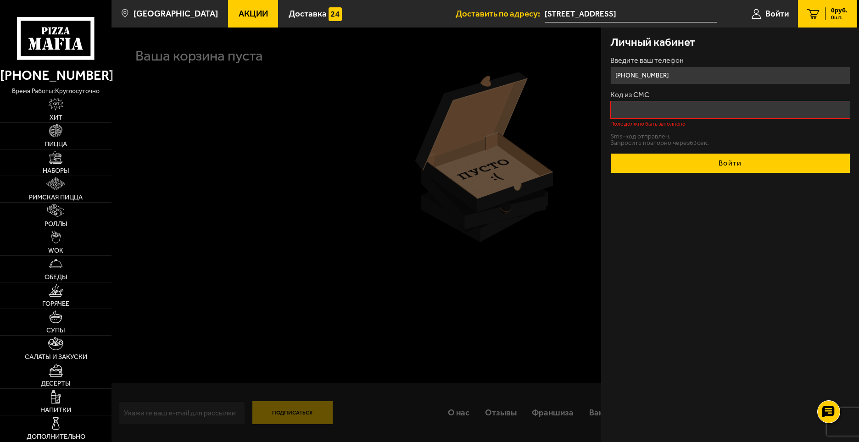
click at [719, 163] on button "Войти" at bounding box center [730, 163] width 240 height 20
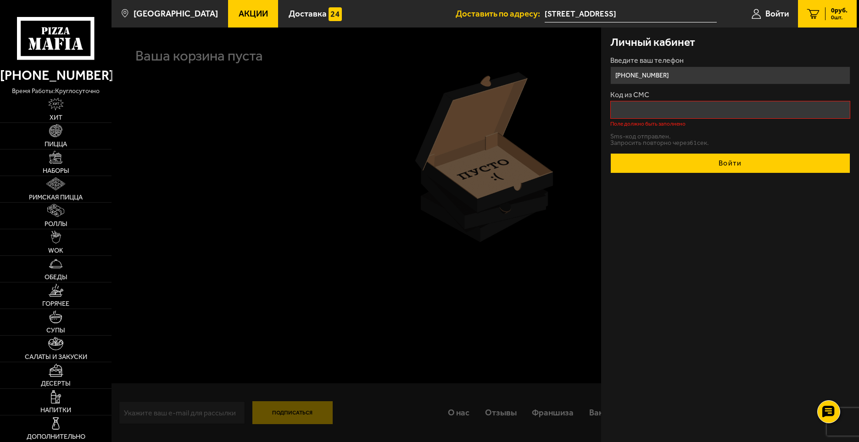
click at [719, 163] on button "Войти" at bounding box center [730, 163] width 240 height 20
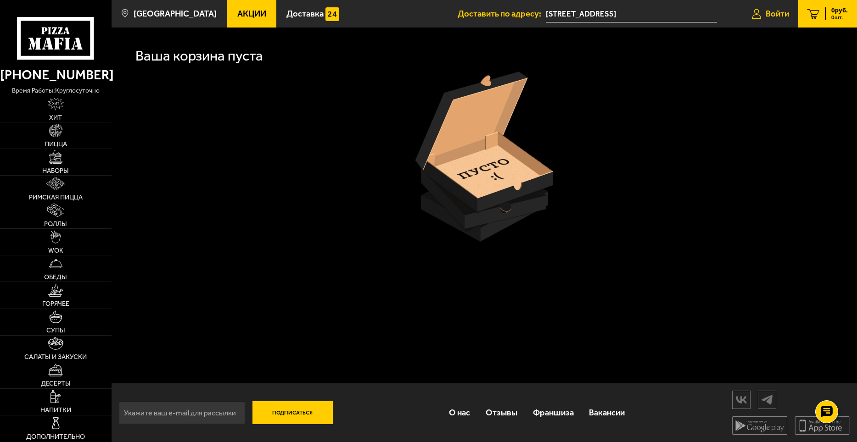
click at [775, 13] on span "Войти" at bounding box center [776, 14] width 23 height 9
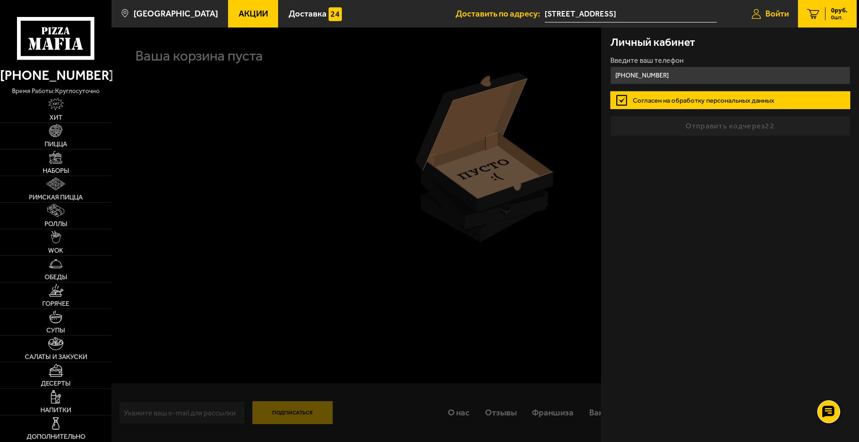
type input "[PHONE_NUMBER]"
